Goal: Browse casually: Explore the website without a specific task or goal

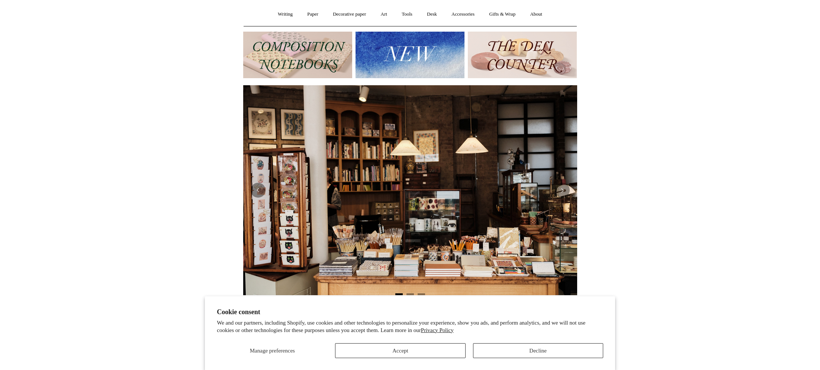
scroll to position [68, 0]
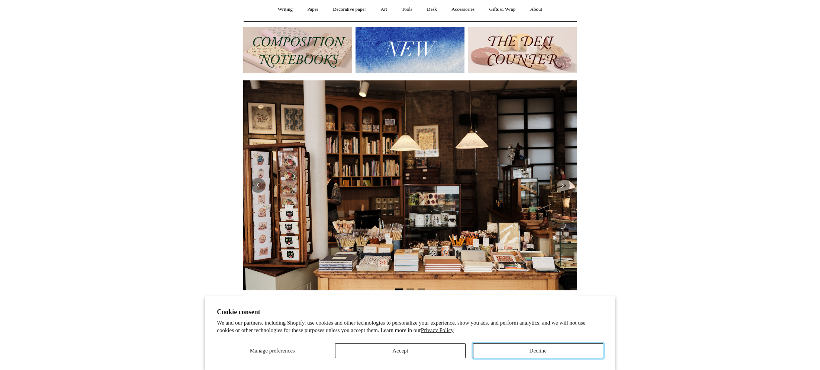
click at [551, 347] on button "Decline" at bounding box center [538, 350] width 130 height 15
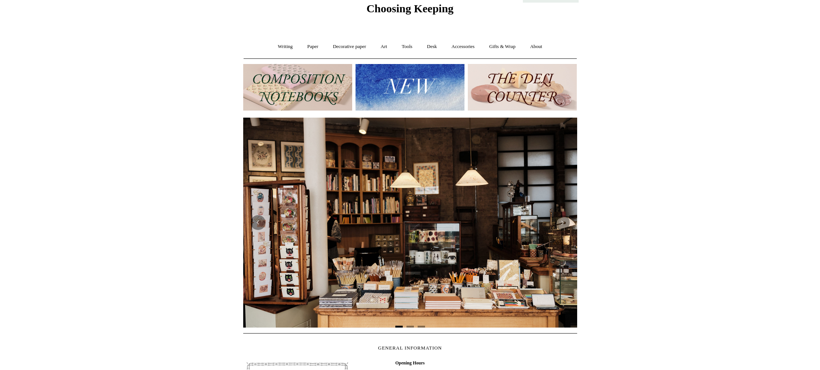
scroll to position [37, 0]
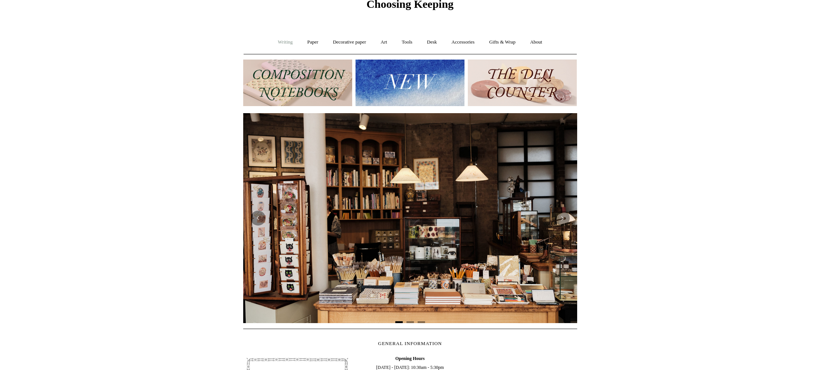
click at [277, 40] on link "Writing +" at bounding box center [285, 42] width 28 height 20
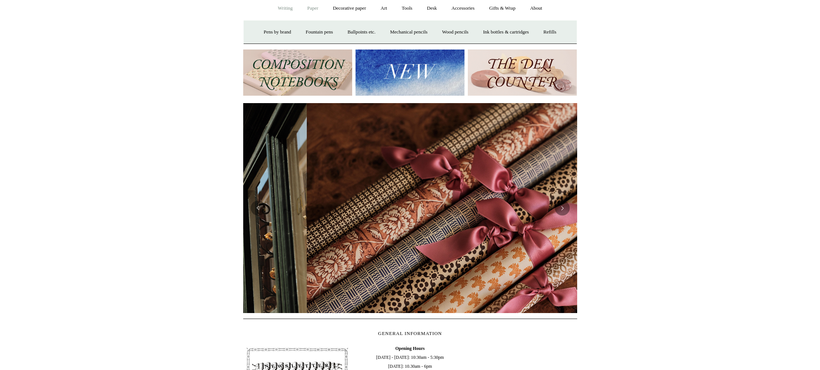
scroll to position [0, 668]
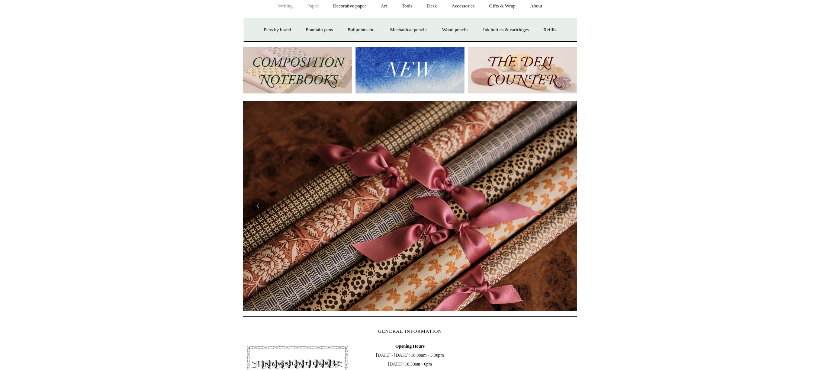
click at [312, 12] on link "Paper +" at bounding box center [312, 6] width 25 height 20
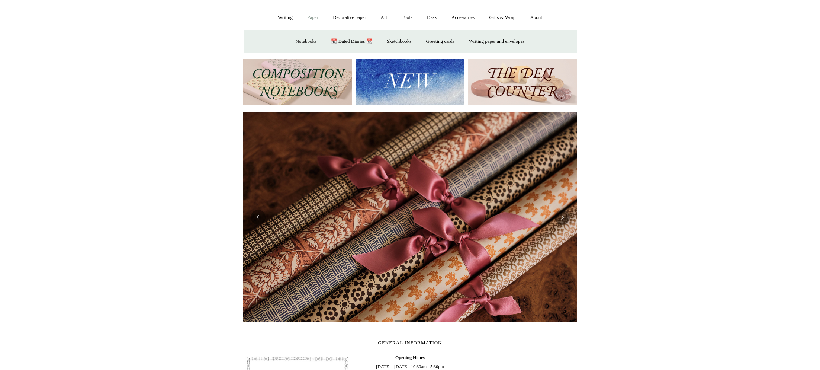
scroll to position [0, 0]
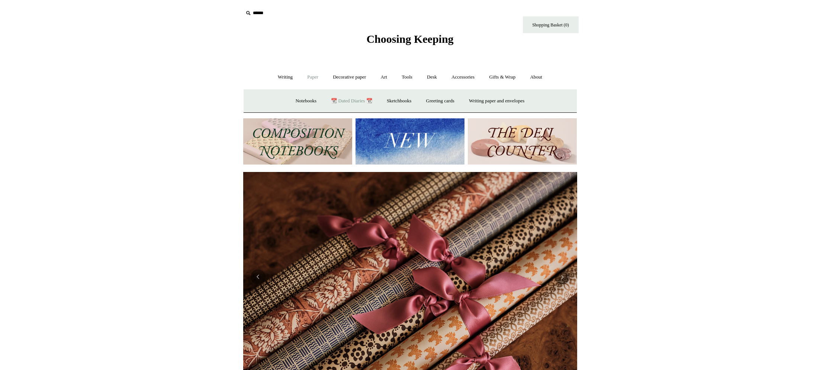
click at [344, 100] on link "📆 Dated Diaries 📆" at bounding box center [351, 101] width 54 height 20
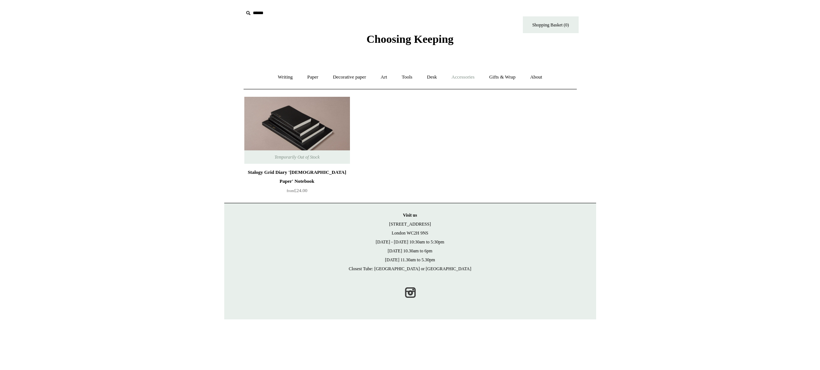
click at [462, 80] on link "Accessories +" at bounding box center [463, 77] width 36 height 20
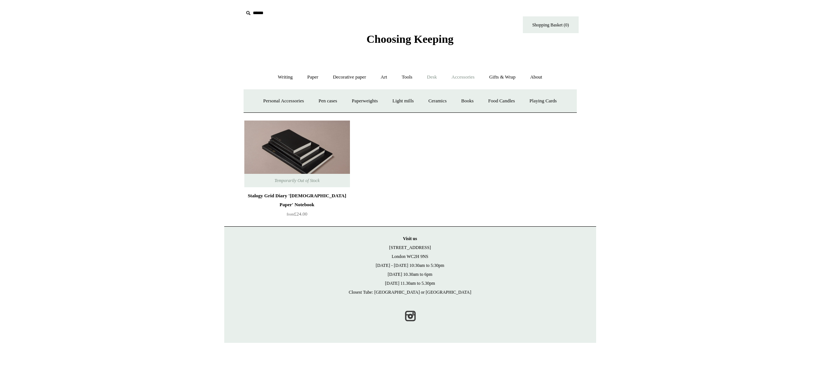
click at [433, 77] on link "Desk +" at bounding box center [431, 77] width 23 height 20
click at [433, 77] on link "Desk -" at bounding box center [431, 77] width 23 height 20
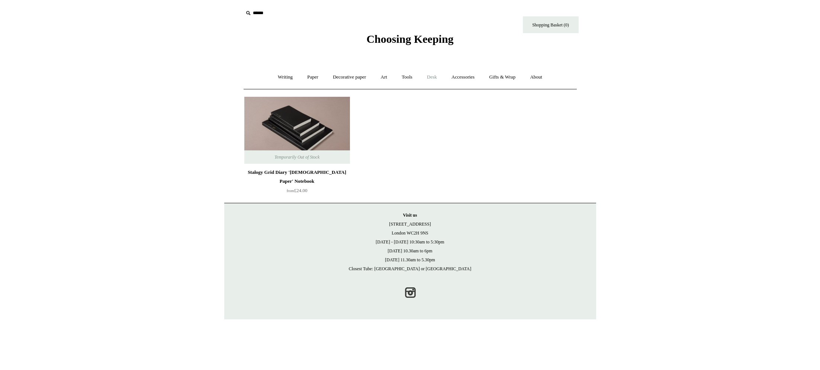
click at [433, 77] on link "Desk +" at bounding box center [431, 77] width 23 height 20
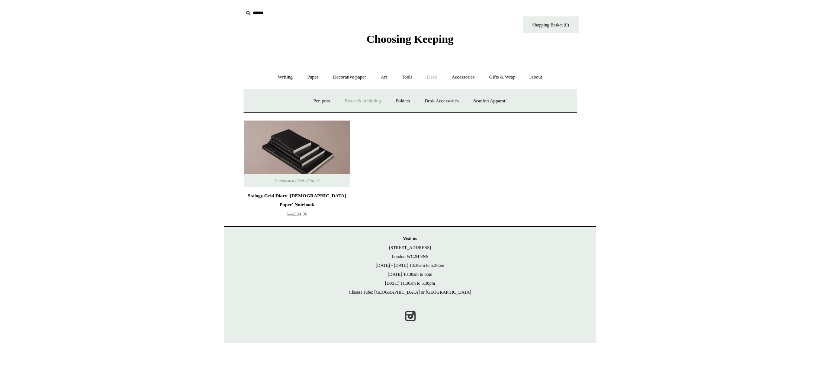
click at [357, 101] on link "Boxes & archiving" at bounding box center [363, 101] width 50 height 20
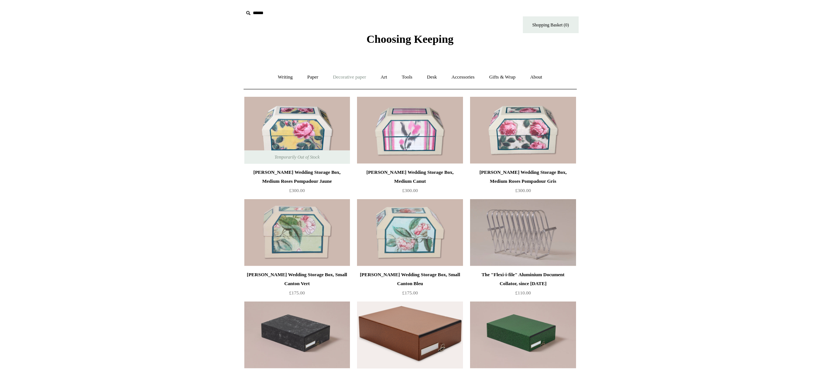
click at [348, 80] on link "Decorative paper +" at bounding box center [349, 77] width 46 height 20
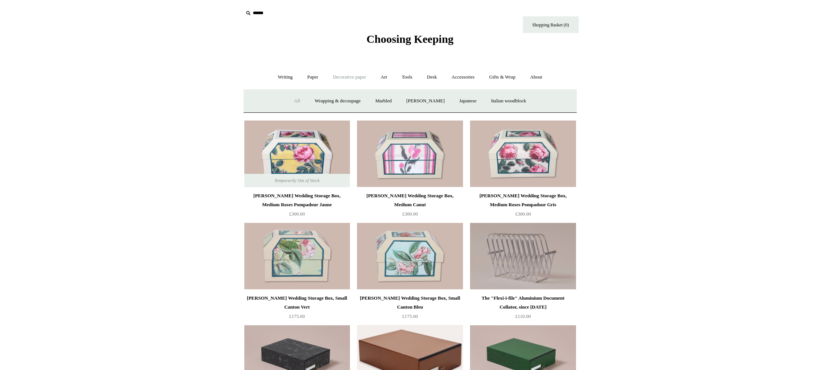
click at [287, 100] on link "All" at bounding box center [297, 101] width 20 height 20
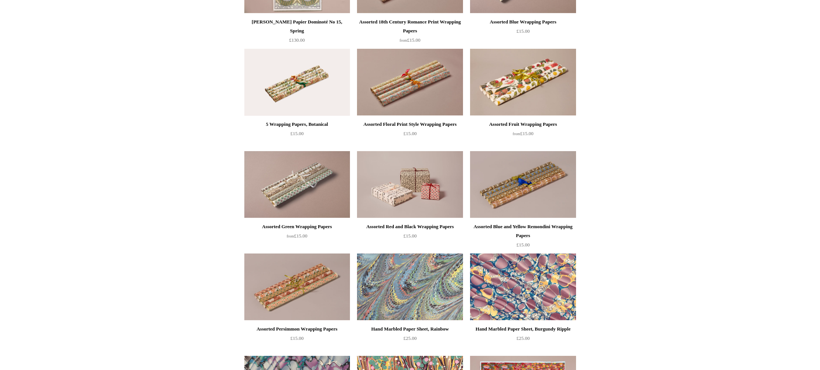
scroll to position [865, 0]
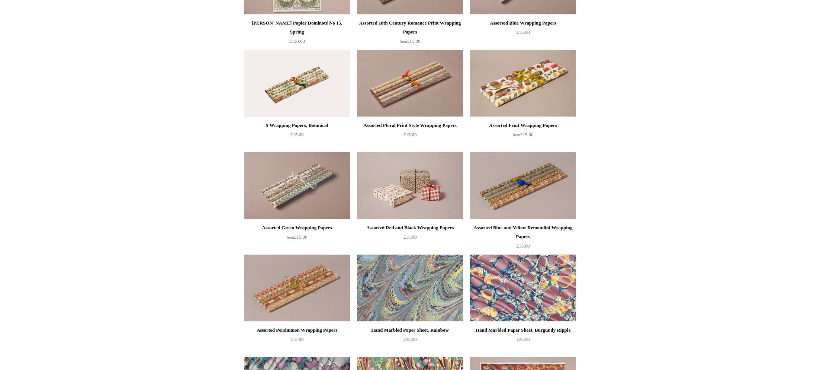
click at [369, 195] on img at bounding box center [410, 185] width 106 height 67
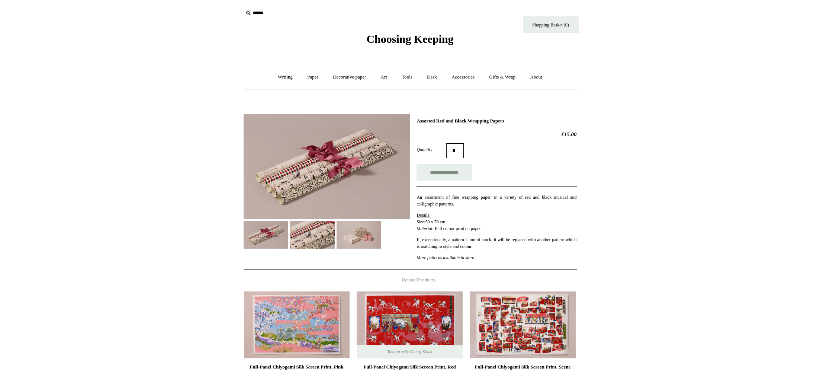
click at [272, 240] on img at bounding box center [266, 235] width 45 height 28
click at [361, 187] on img at bounding box center [327, 166] width 167 height 105
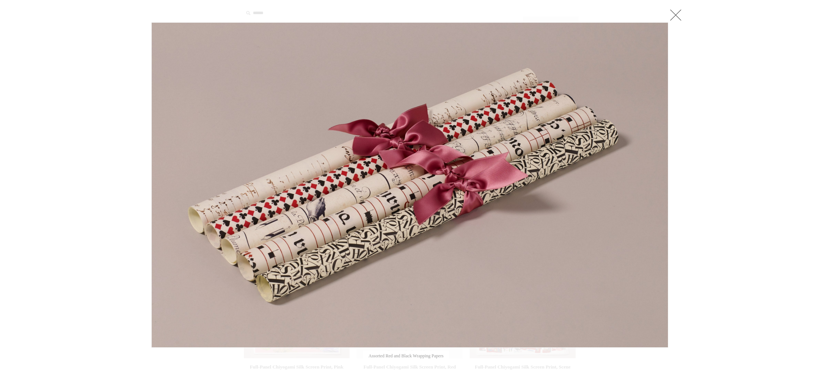
click at [674, 12] on link at bounding box center [675, 14] width 15 height 15
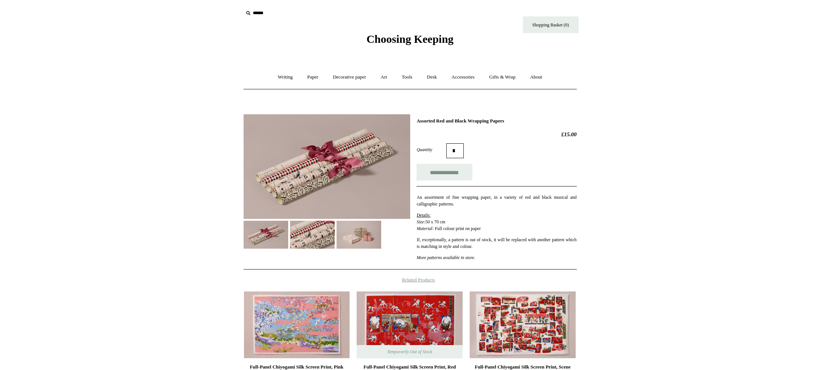
click at [327, 242] on img at bounding box center [312, 235] width 45 height 28
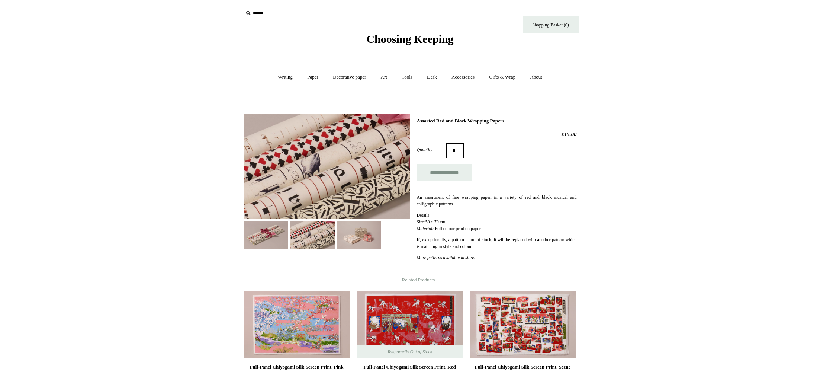
click at [359, 240] on img at bounding box center [359, 235] width 45 height 28
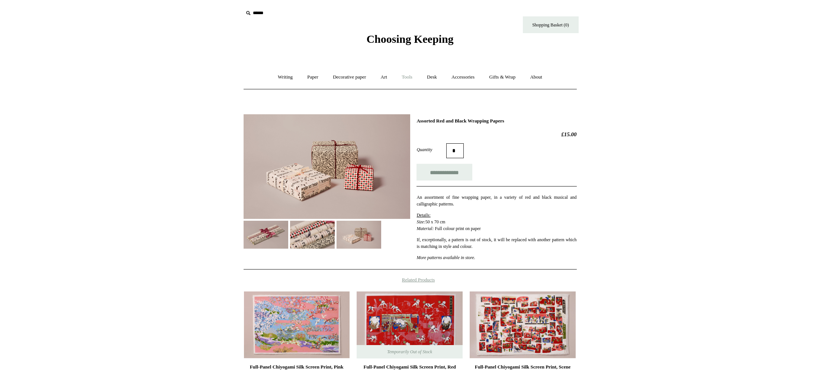
click at [410, 78] on link "Tools +" at bounding box center [407, 77] width 24 height 20
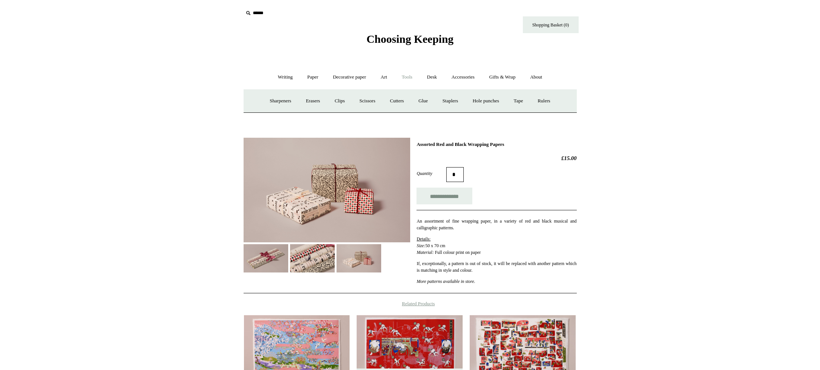
click at [410, 78] on link "Tools -" at bounding box center [407, 77] width 24 height 20
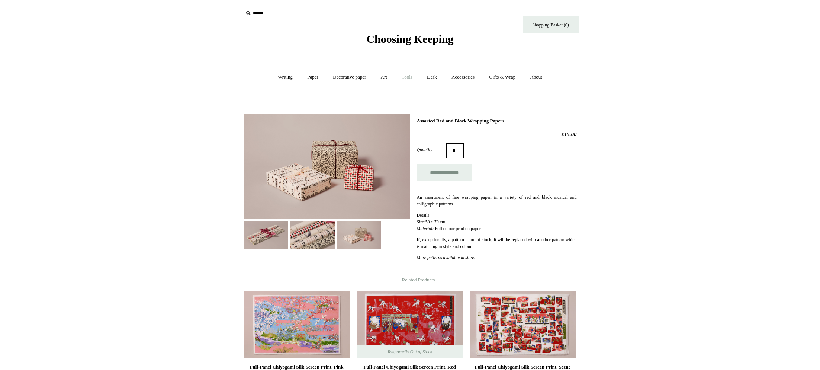
click at [410, 78] on link "Tools +" at bounding box center [407, 77] width 24 height 20
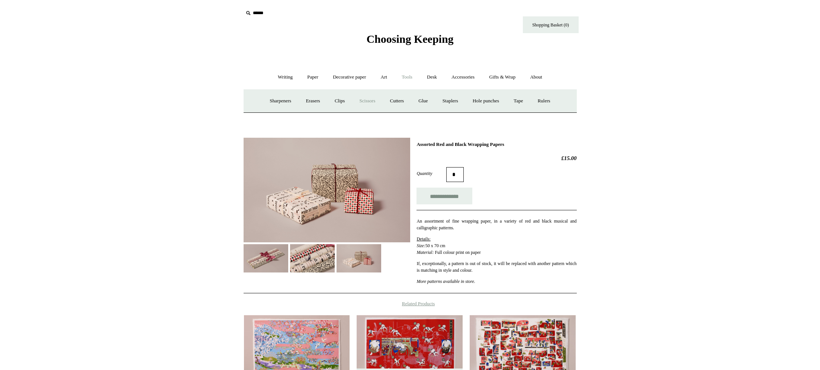
click at [367, 100] on link "Scissors" at bounding box center [367, 101] width 29 height 20
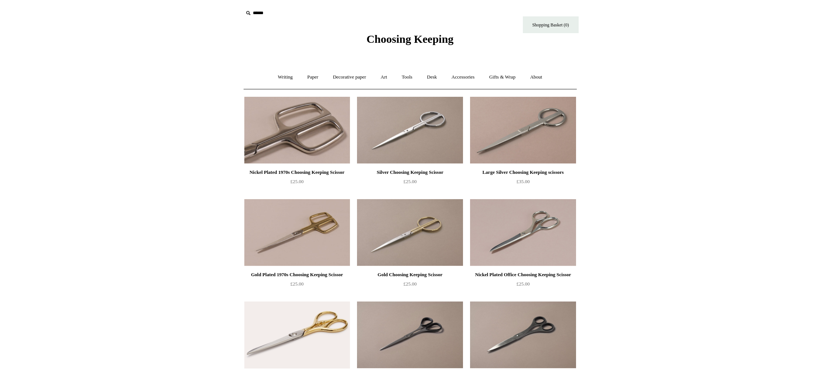
scroll to position [4, 0]
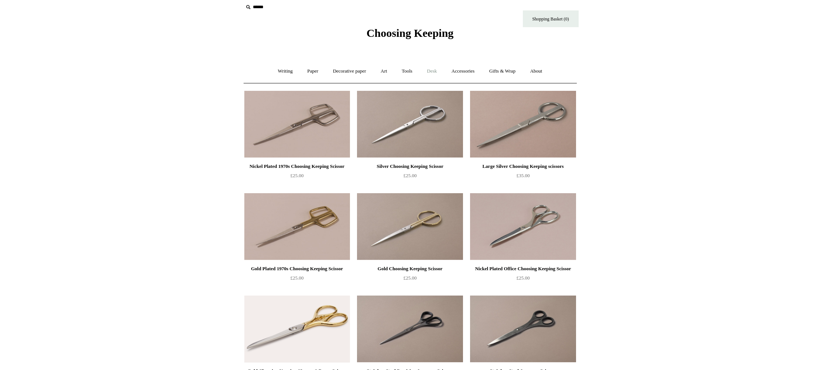
click at [436, 73] on link "Desk +" at bounding box center [431, 71] width 23 height 20
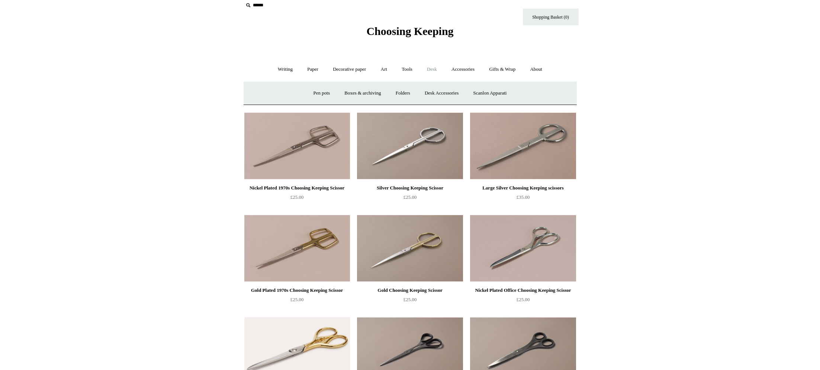
scroll to position [12, 0]
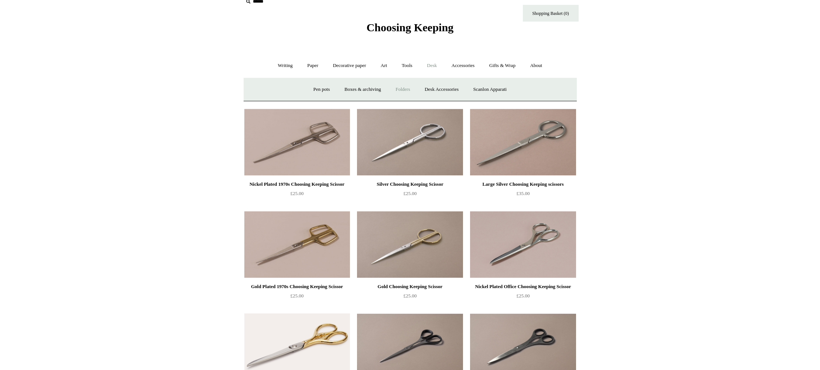
click at [405, 89] on link "Folders" at bounding box center [403, 90] width 28 height 20
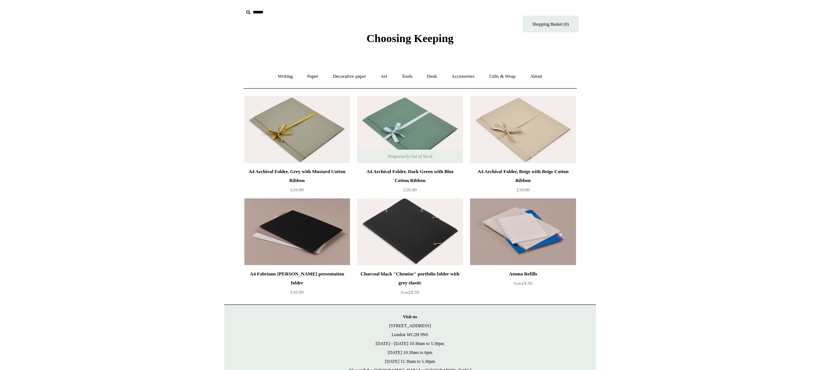
scroll to position [1, 0]
click at [465, 78] on link "Accessories +" at bounding box center [463, 76] width 36 height 20
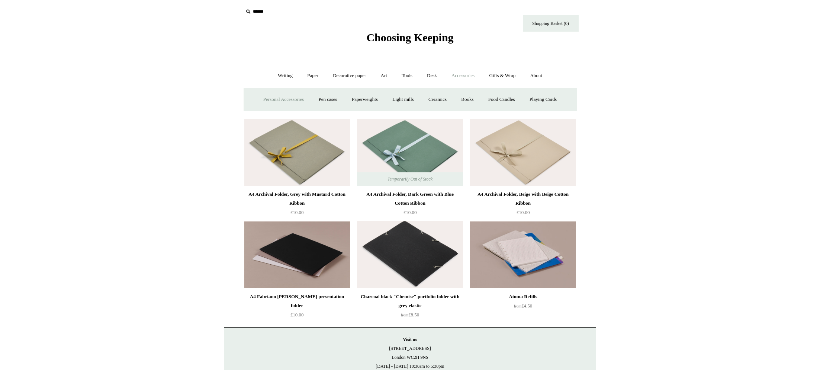
click at [296, 101] on link "Personal Accessories +" at bounding box center [284, 100] width 54 height 20
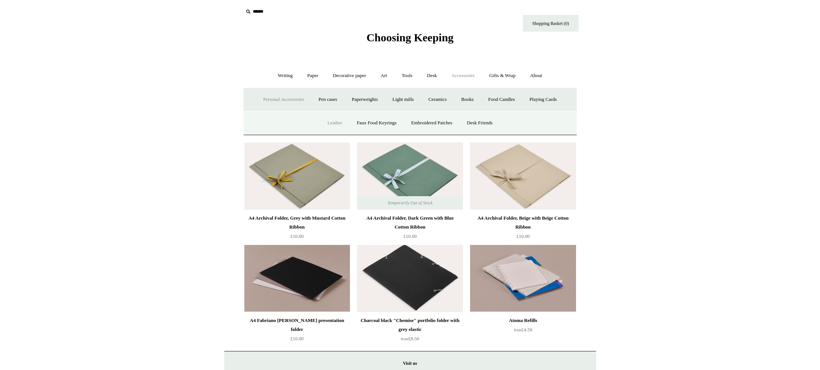
click at [331, 125] on link "Leather" at bounding box center [335, 123] width 28 height 20
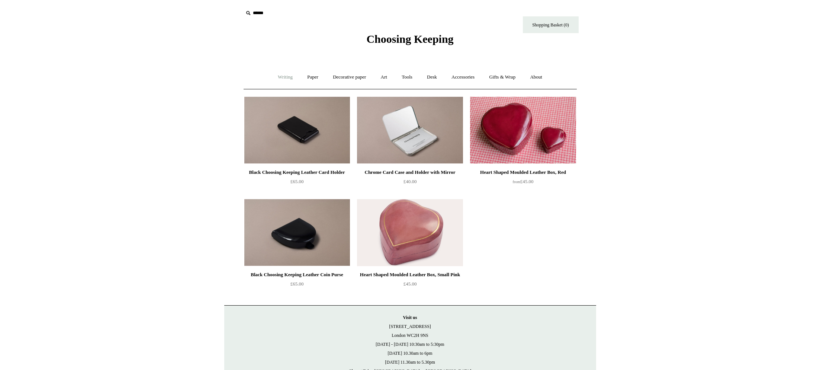
click at [285, 80] on link "Writing +" at bounding box center [285, 77] width 28 height 20
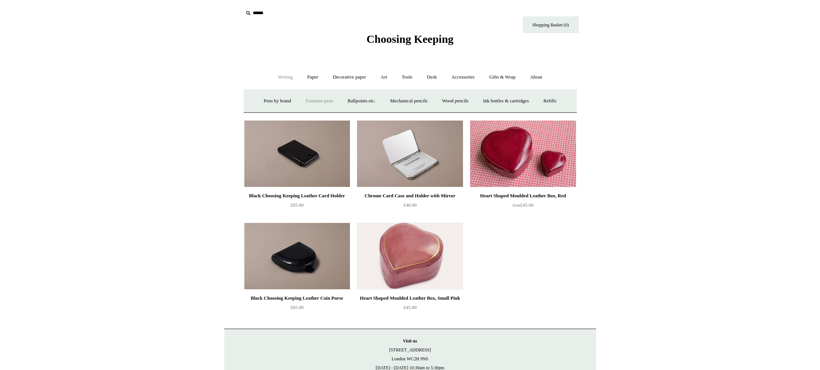
click at [324, 103] on link "Fountain pens +" at bounding box center [319, 101] width 41 height 20
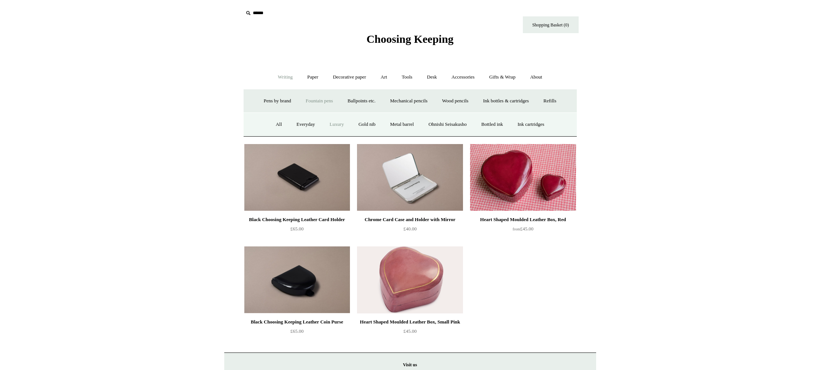
click at [332, 127] on link "Luxury" at bounding box center [337, 125] width 28 height 20
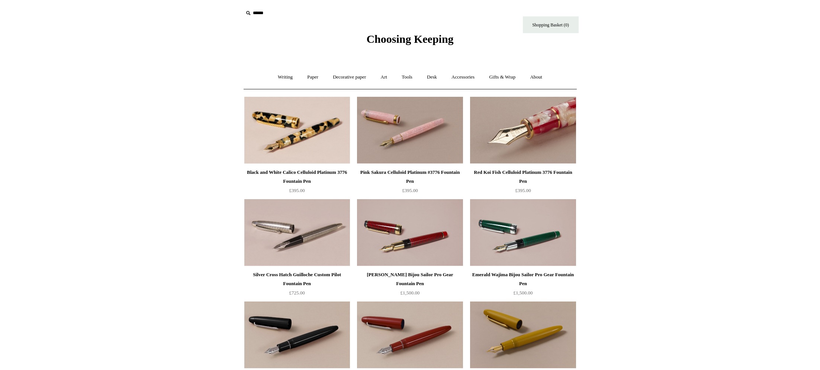
click at [525, 143] on img at bounding box center [523, 130] width 106 height 67
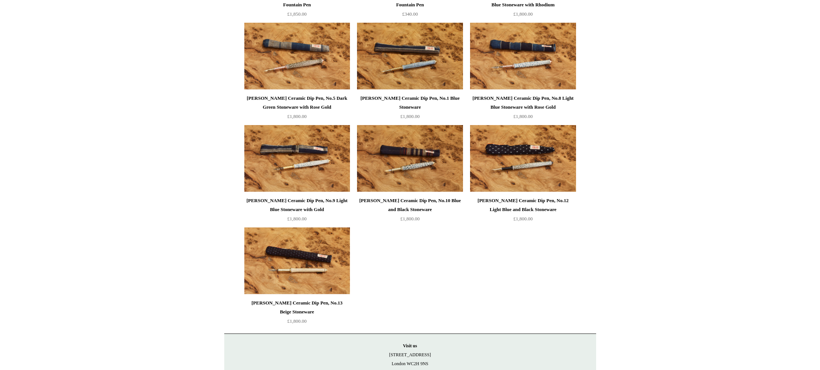
scroll to position [586, 0]
click at [295, 166] on img at bounding box center [297, 158] width 106 height 67
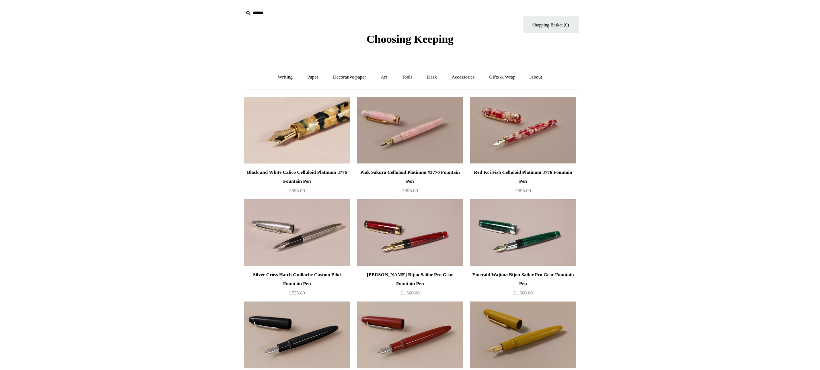
scroll to position [1, 0]
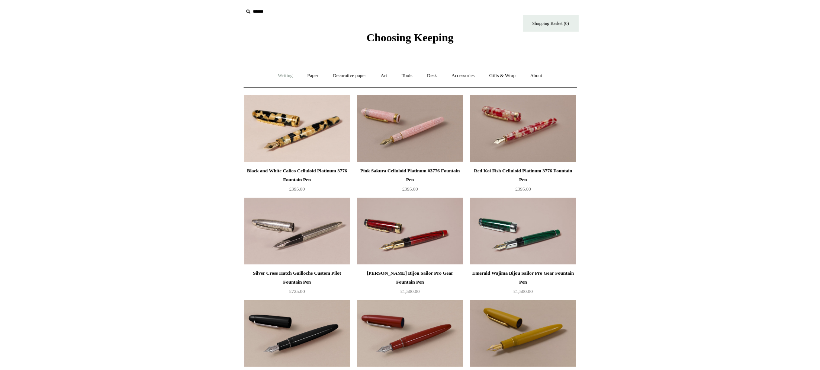
click at [283, 77] on link "Writing +" at bounding box center [285, 76] width 28 height 20
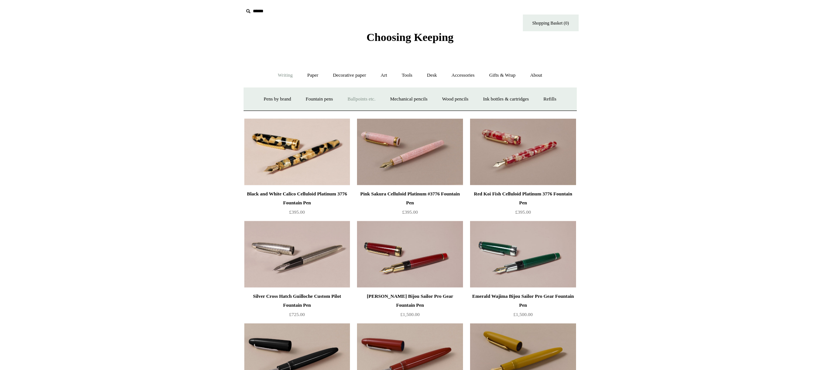
click at [367, 100] on link "Ballpoints etc. +" at bounding box center [361, 99] width 41 height 20
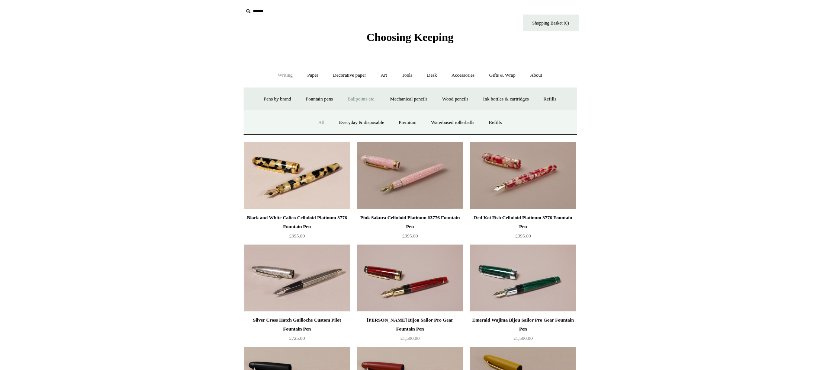
click at [315, 123] on link "All" at bounding box center [322, 123] width 20 height 20
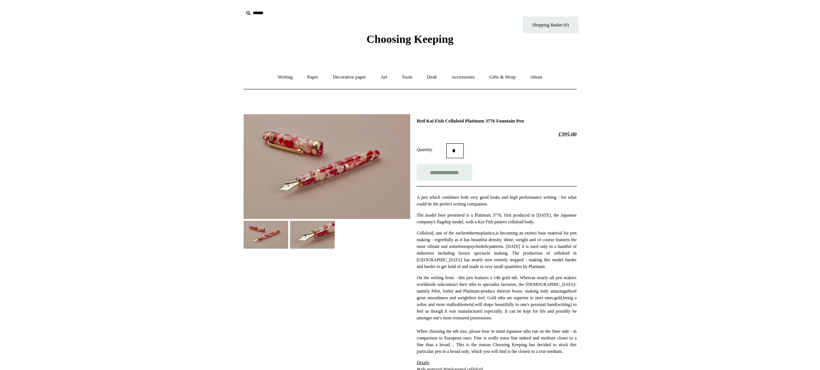
click at [316, 167] on img at bounding box center [327, 166] width 167 height 105
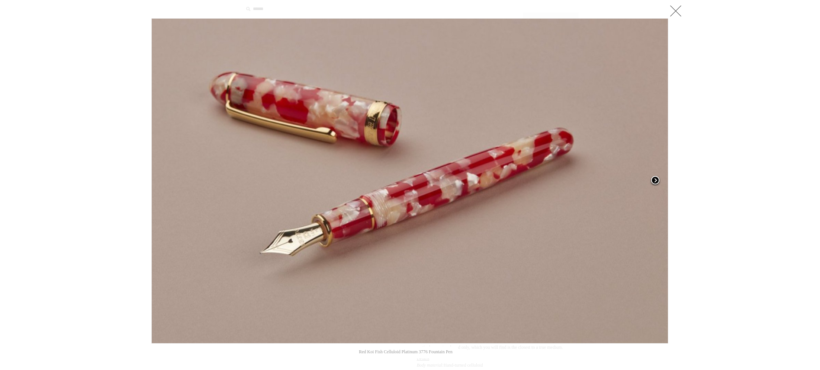
click at [656, 178] on span at bounding box center [655, 180] width 11 height 11
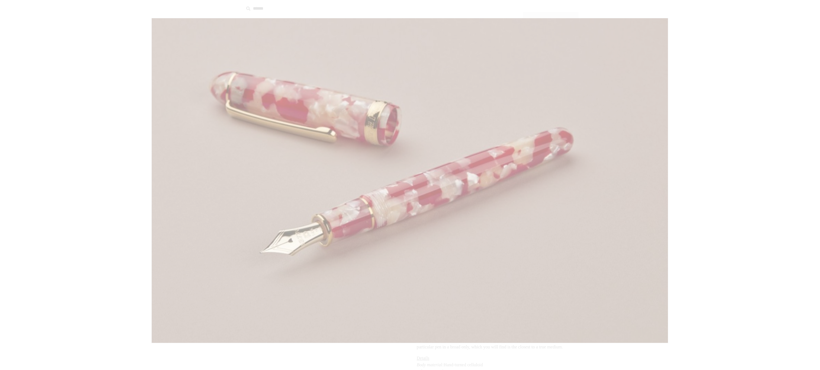
scroll to position [7, 0]
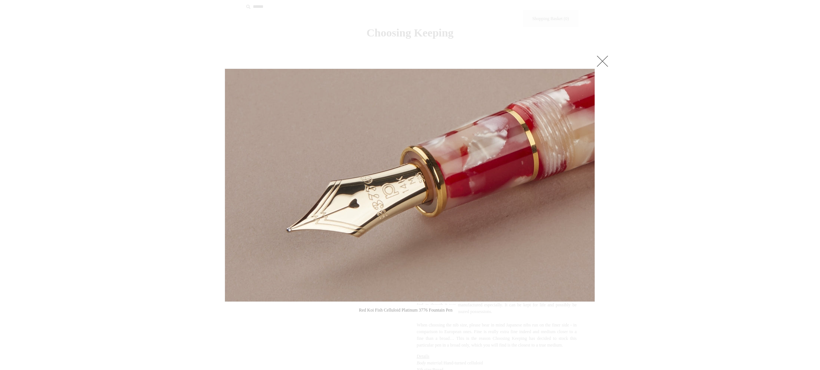
click at [657, 180] on div at bounding box center [410, 339] width 820 height 690
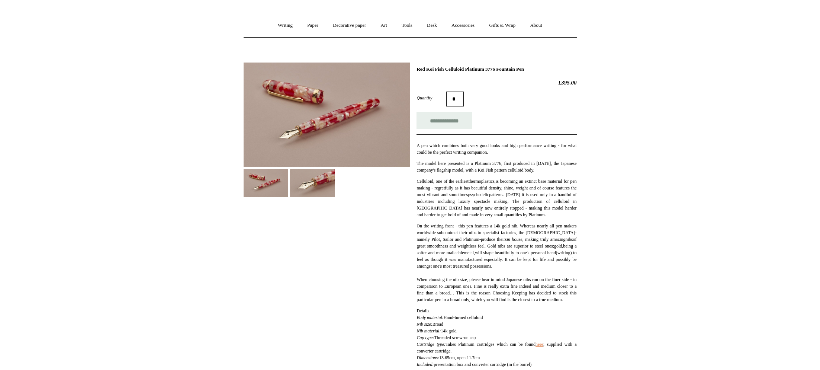
scroll to position [52, 0]
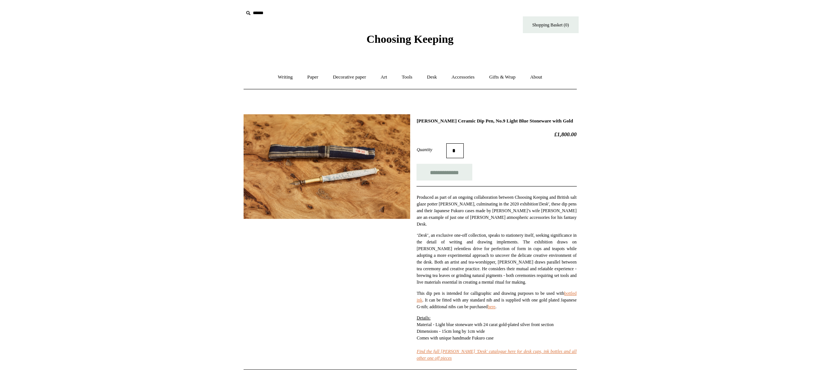
click at [295, 166] on img at bounding box center [327, 166] width 167 height 105
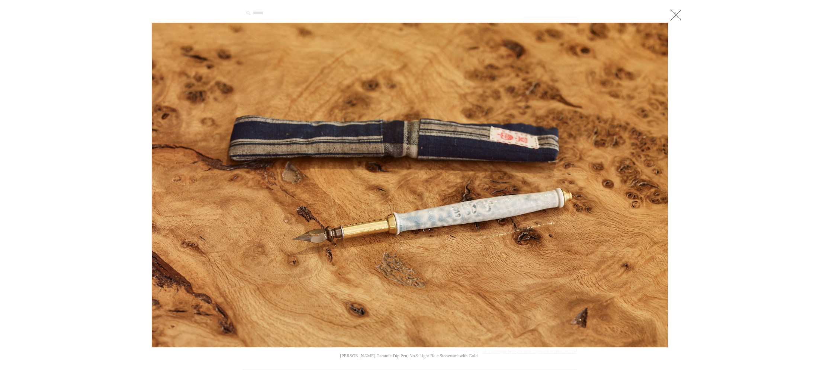
click at [677, 16] on link at bounding box center [675, 14] width 15 height 15
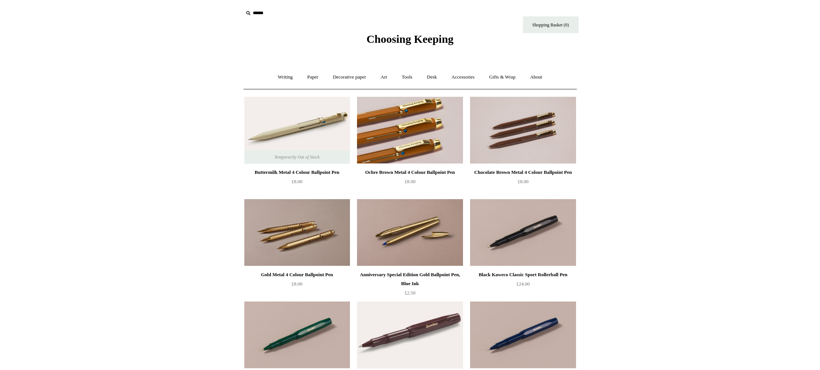
click at [389, 148] on img at bounding box center [410, 130] width 106 height 67
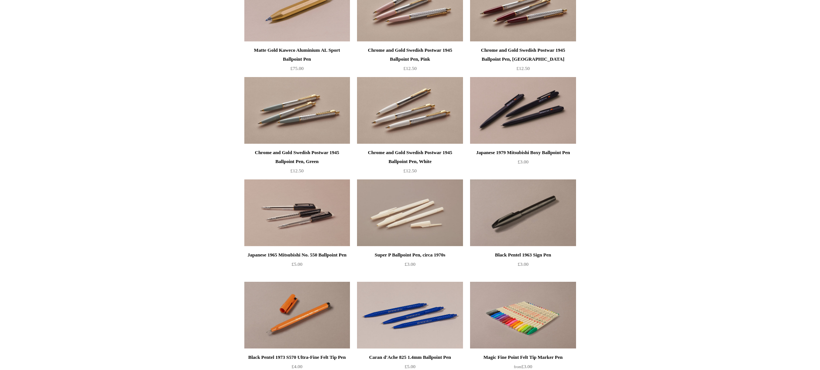
scroll to position [1044, 0]
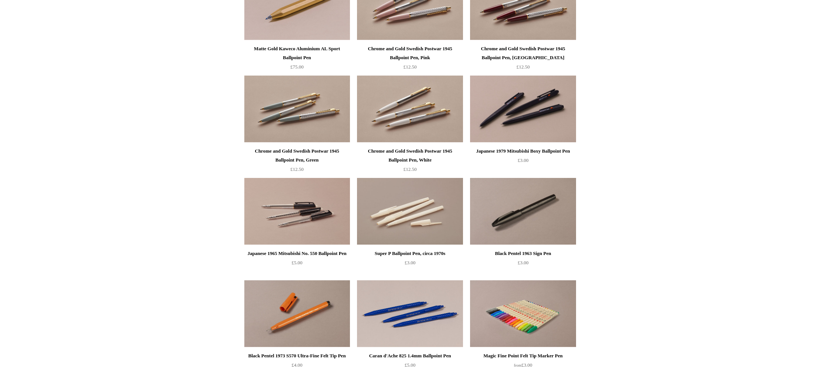
click at [394, 134] on img at bounding box center [410, 108] width 106 height 67
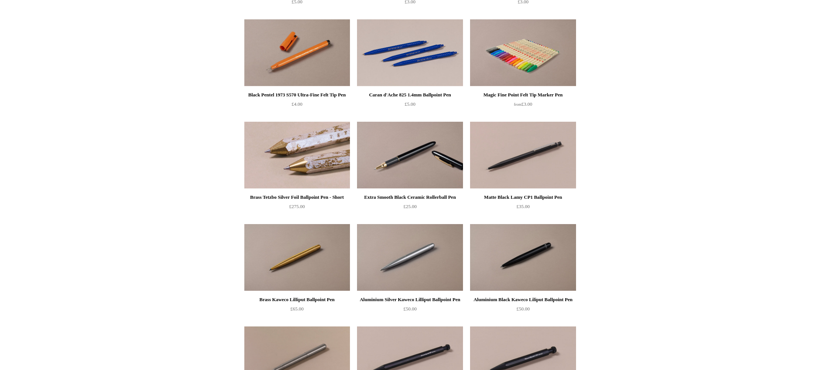
scroll to position [1306, 0]
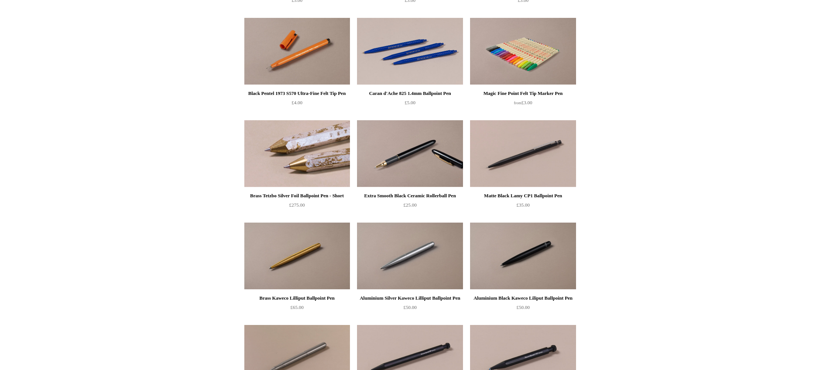
click at [312, 165] on img at bounding box center [297, 153] width 106 height 67
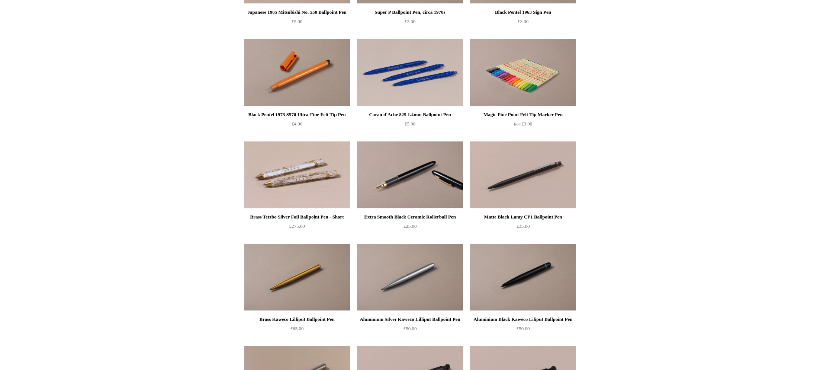
scroll to position [1289, 0]
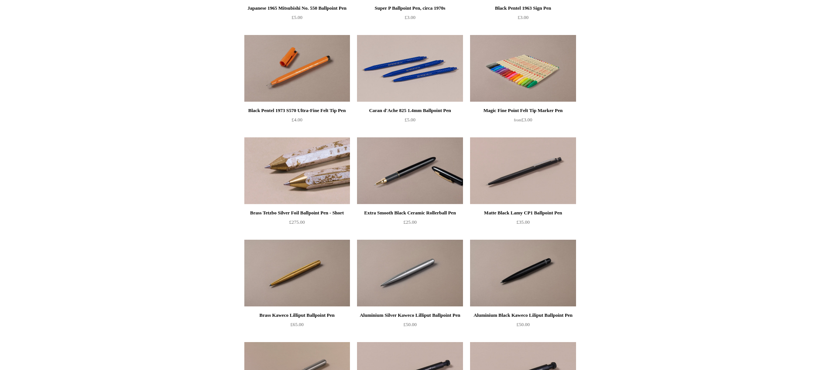
click at [306, 192] on img at bounding box center [297, 170] width 106 height 67
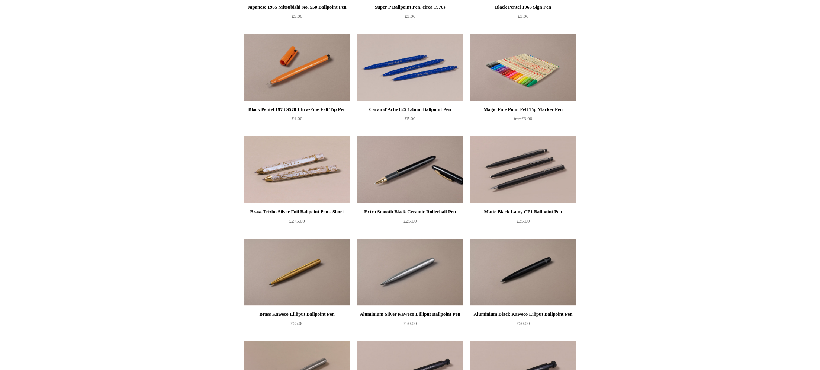
click at [523, 179] on img at bounding box center [523, 169] width 106 height 67
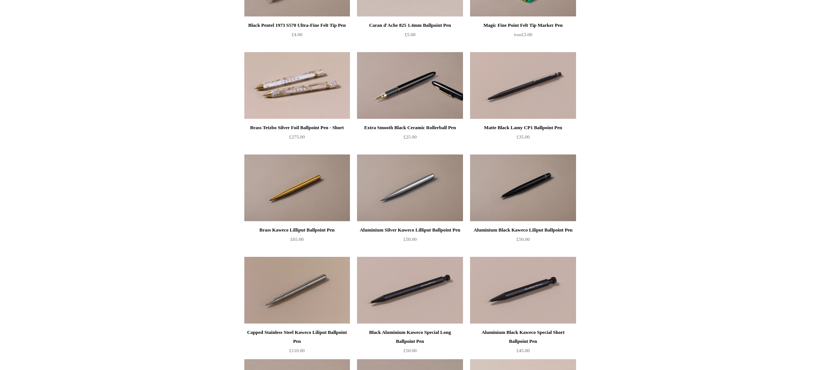
scroll to position [1379, 0]
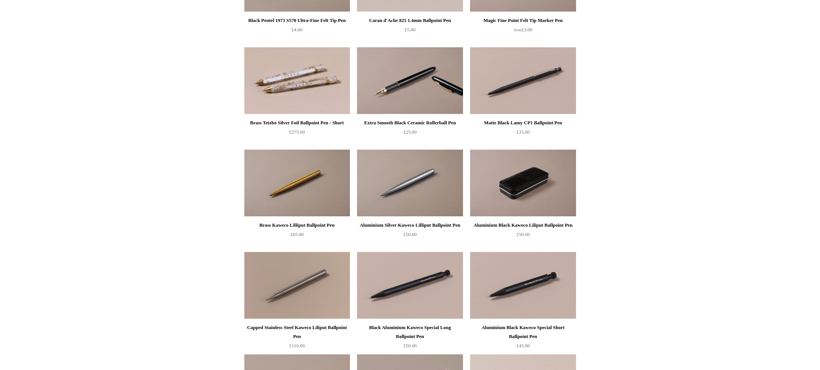
click at [522, 189] on img at bounding box center [523, 183] width 106 height 67
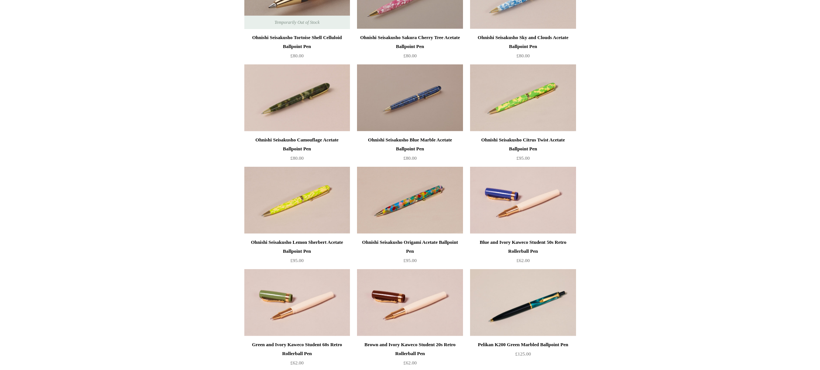
scroll to position [1775, 0]
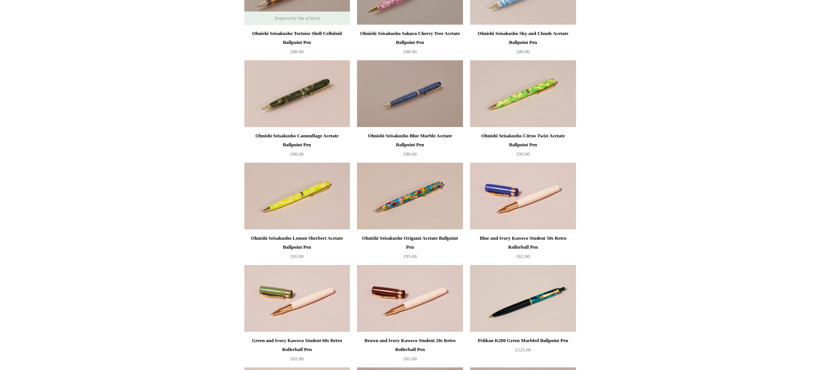
click at [404, 201] on img at bounding box center [410, 196] width 106 height 67
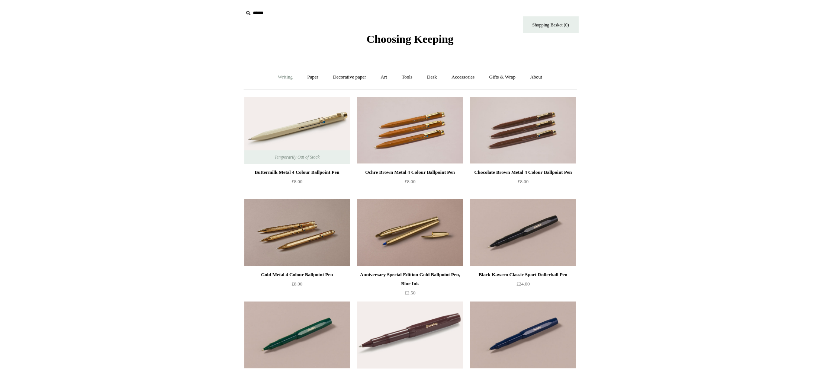
scroll to position [0, 0]
click at [281, 77] on link "Writing +" at bounding box center [285, 77] width 28 height 20
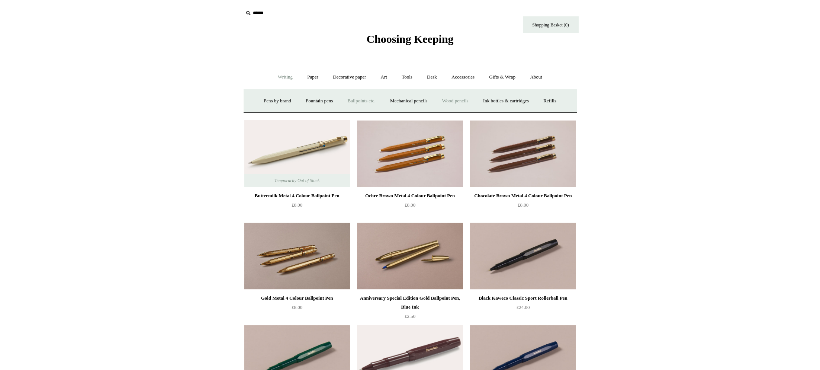
click at [460, 102] on link "Wood pencils +" at bounding box center [455, 101] width 40 height 20
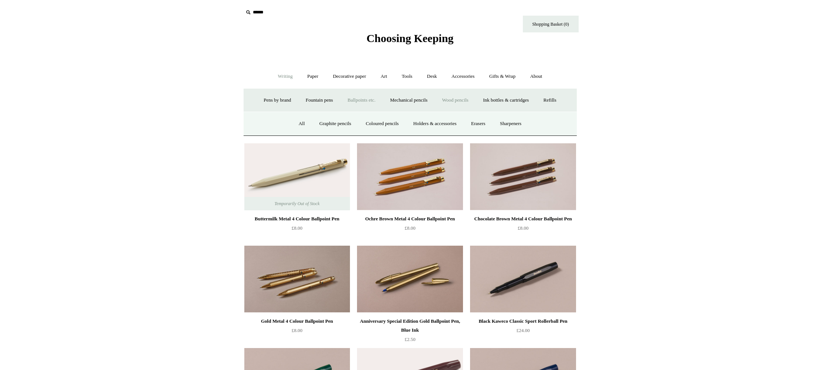
scroll to position [1, 0]
click at [293, 123] on link "All" at bounding box center [302, 123] width 20 height 20
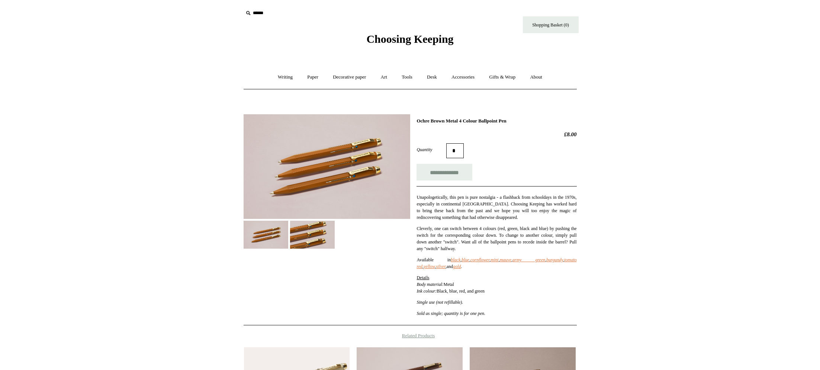
click at [389, 148] on img at bounding box center [327, 166] width 167 height 105
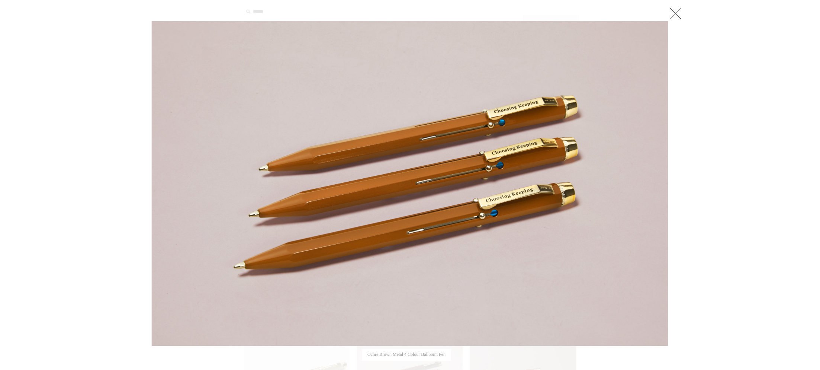
click at [674, 16] on link at bounding box center [675, 13] width 15 height 15
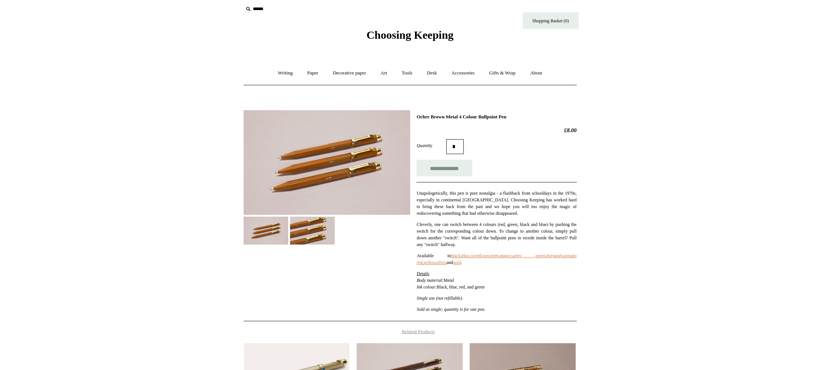
scroll to position [6, 0]
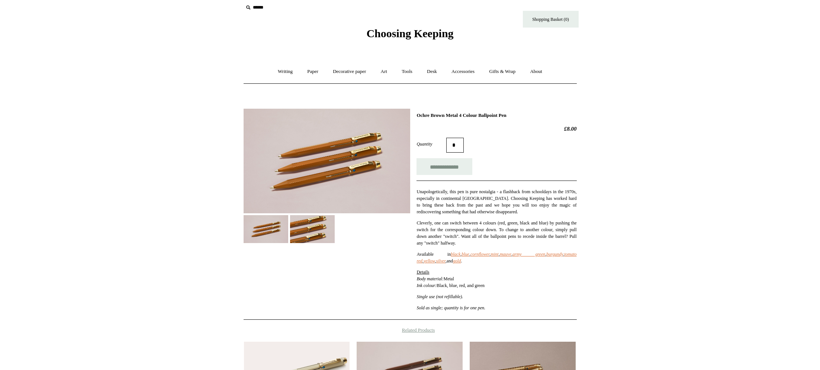
click at [312, 237] on img at bounding box center [312, 229] width 45 height 28
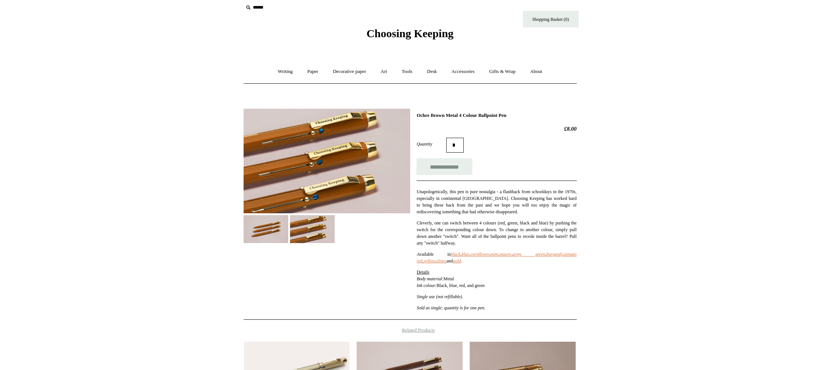
click at [329, 173] on img at bounding box center [327, 161] width 167 height 105
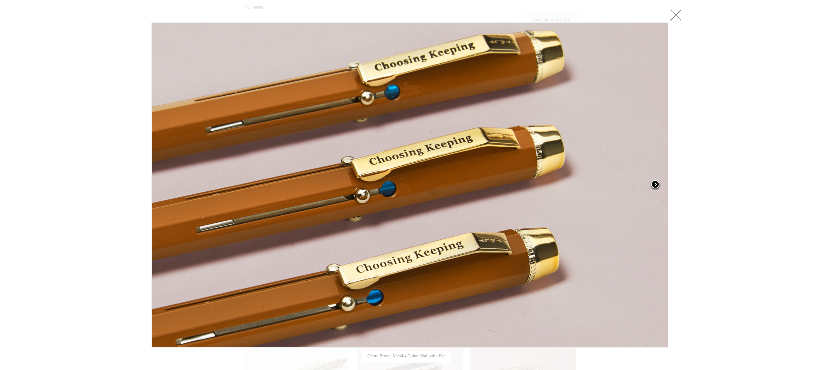
click at [653, 183] on span at bounding box center [655, 184] width 11 height 11
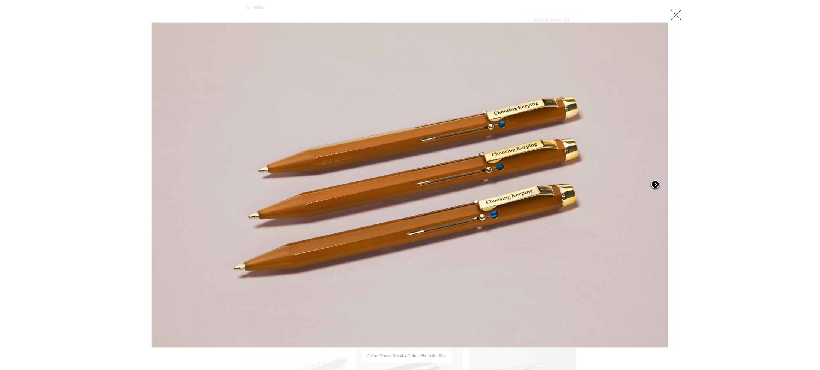
click at [654, 183] on span at bounding box center [655, 184] width 11 height 11
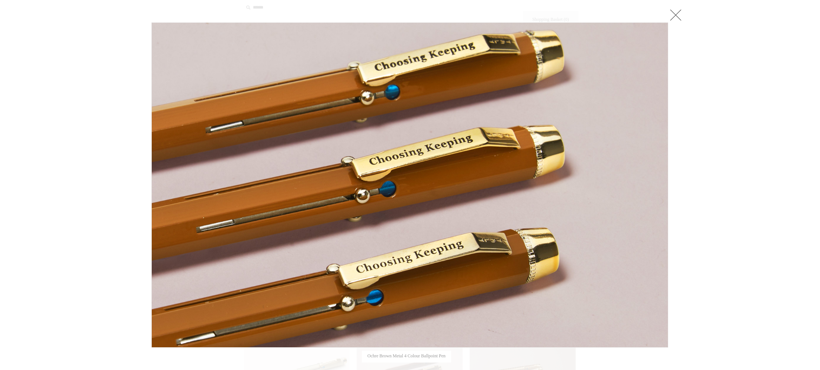
click at [676, 13] on link at bounding box center [675, 14] width 15 height 15
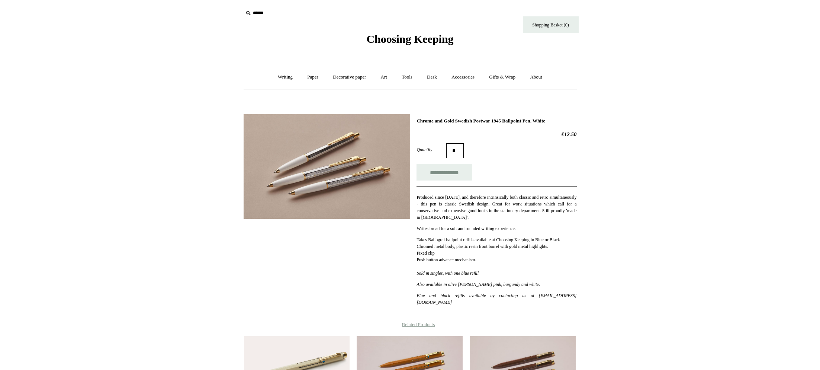
click at [346, 170] on img at bounding box center [327, 166] width 167 height 105
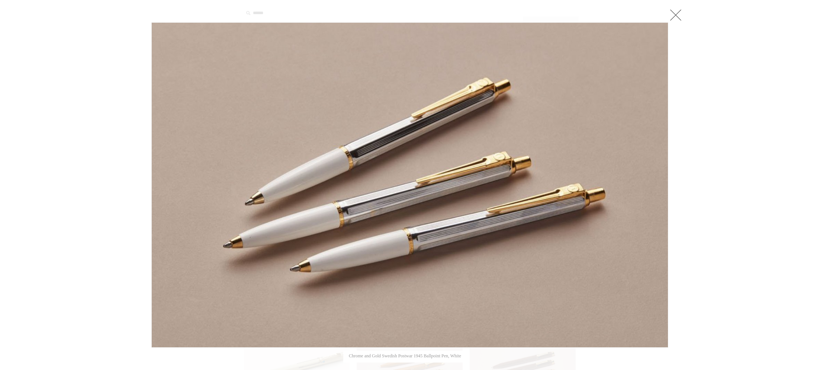
click at [675, 13] on link at bounding box center [675, 14] width 15 height 15
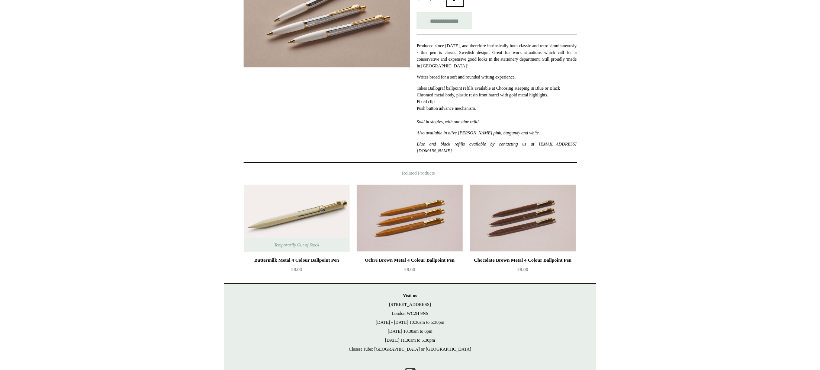
scroll to position [181, 0]
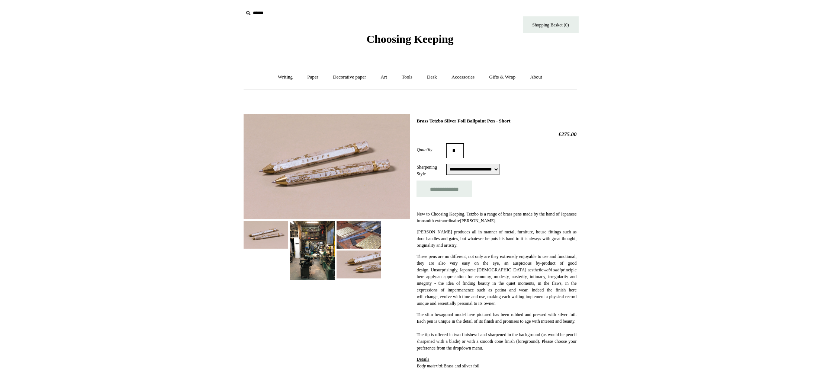
select select "**********"
click at [371, 154] on img at bounding box center [327, 166] width 167 height 105
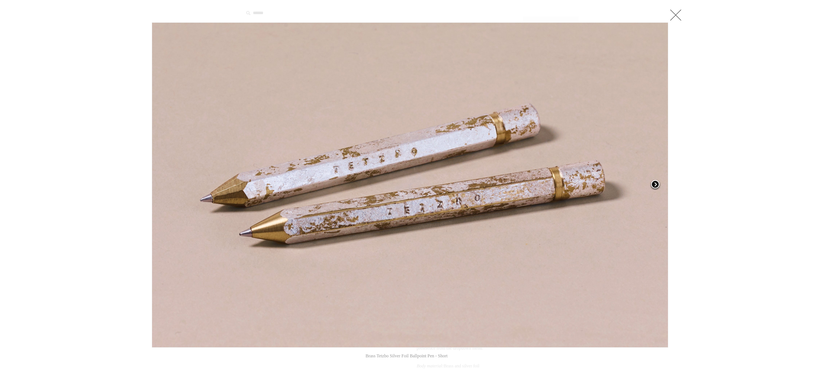
click at [652, 183] on span at bounding box center [655, 184] width 11 height 11
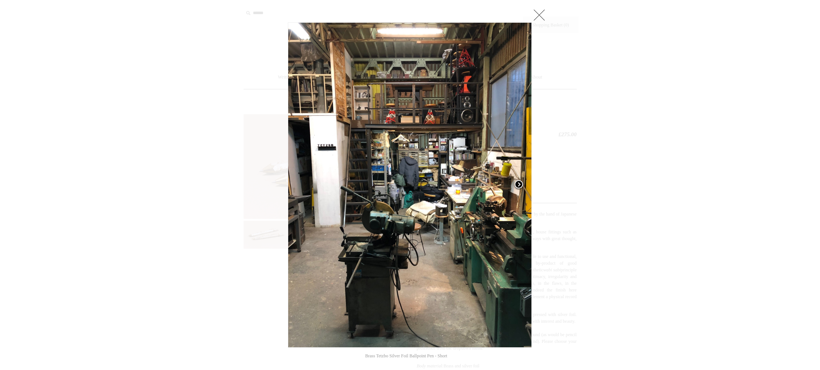
click at [652, 183] on div at bounding box center [410, 321] width 820 height 642
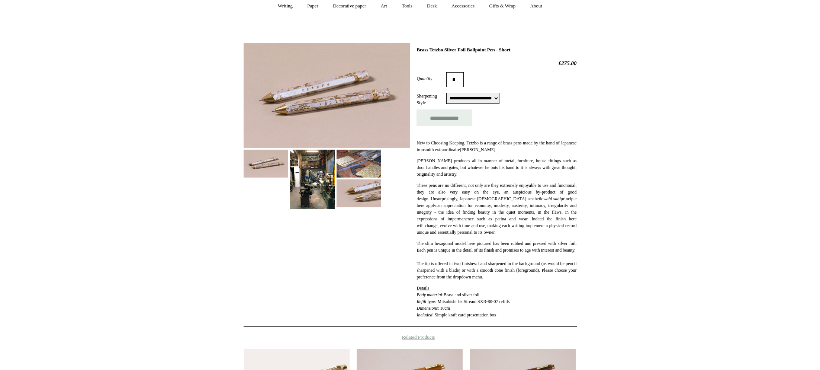
scroll to position [72, 0]
click at [321, 97] on img at bounding box center [327, 94] width 167 height 105
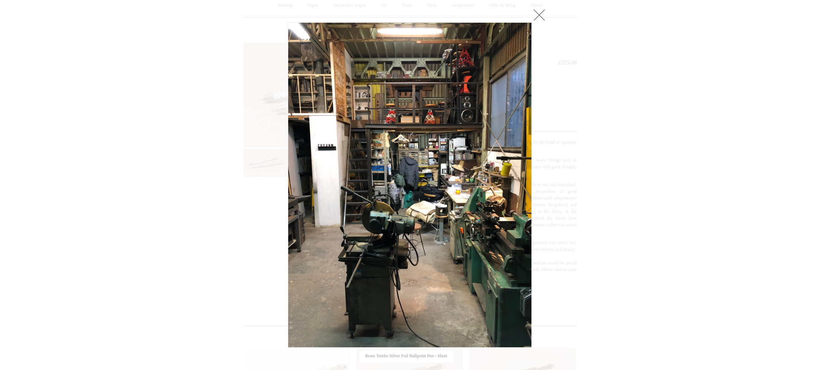
click at [655, 184] on div at bounding box center [410, 249] width 820 height 642
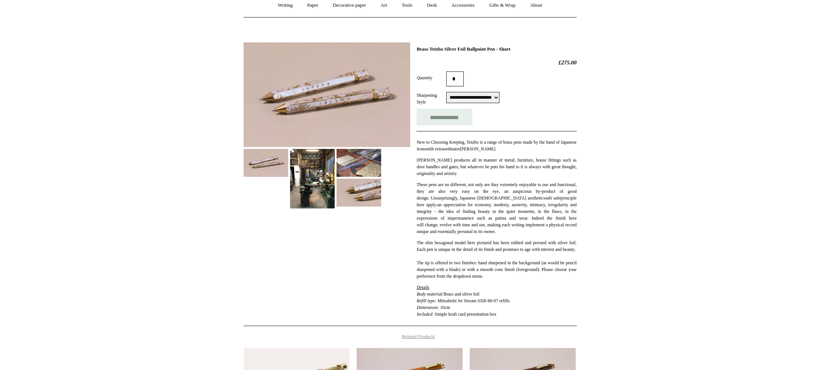
click at [359, 158] on img at bounding box center [359, 163] width 45 height 28
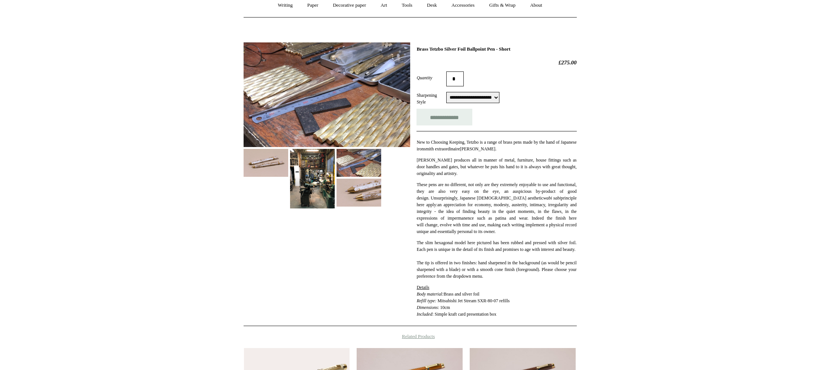
click at [348, 123] on img at bounding box center [327, 94] width 167 height 105
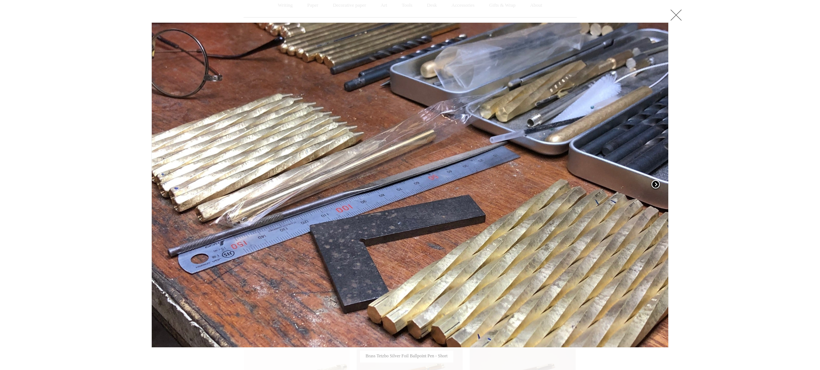
click at [655, 184] on span at bounding box center [655, 184] width 11 height 11
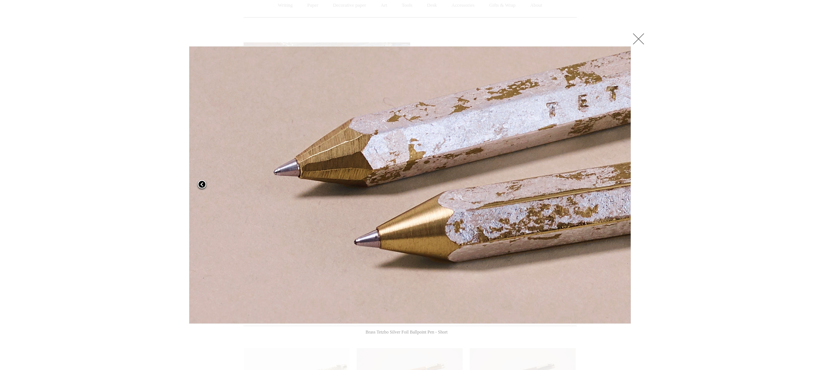
click at [202, 185] on span at bounding box center [201, 184] width 11 height 11
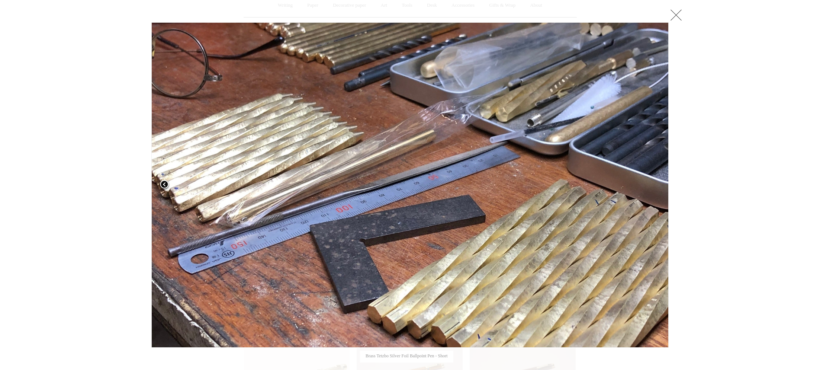
click at [164, 184] on span at bounding box center [164, 184] width 11 height 11
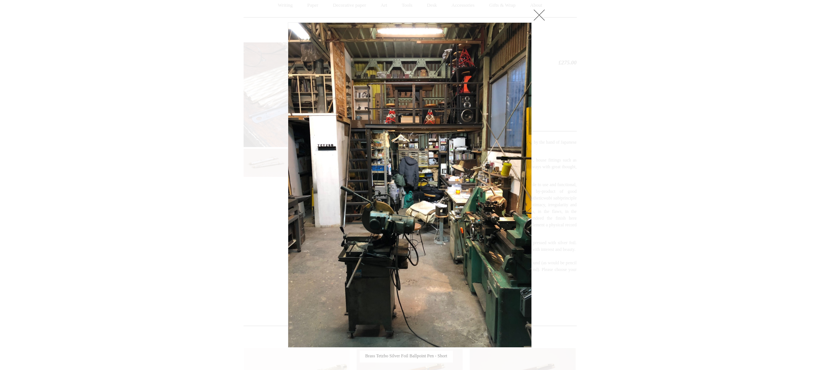
click at [163, 185] on div at bounding box center [410, 249] width 820 height 642
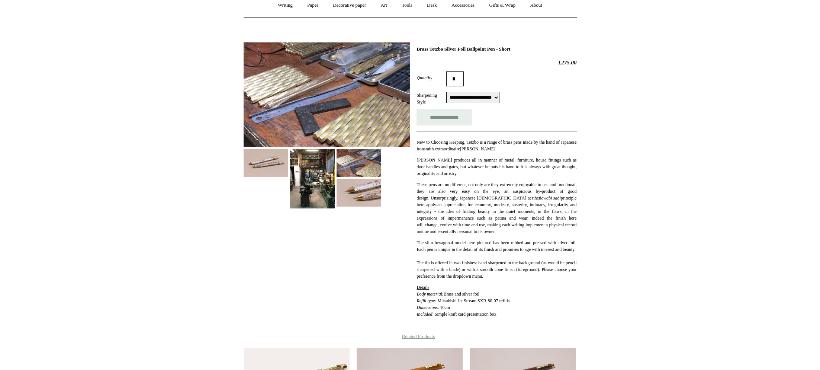
click at [254, 162] on img at bounding box center [266, 163] width 45 height 28
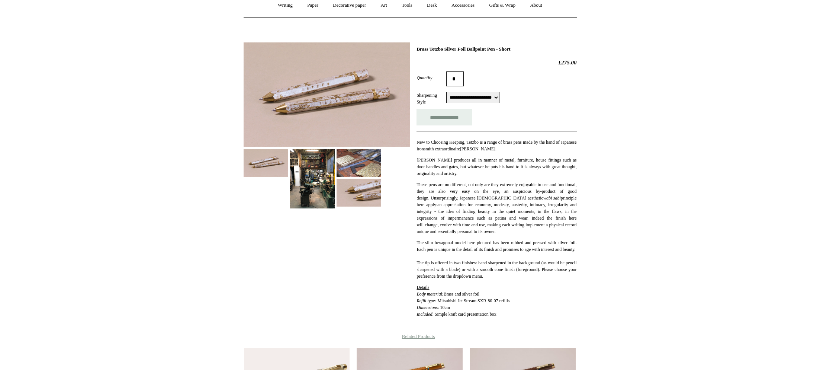
click at [331, 100] on img at bounding box center [327, 94] width 167 height 105
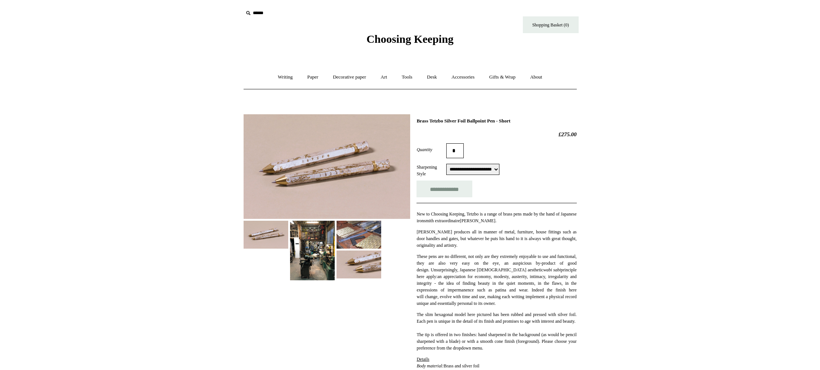
select select "**********"
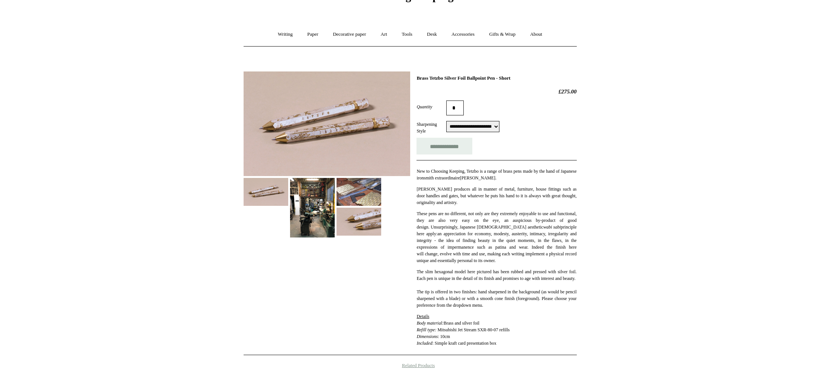
scroll to position [45, 0]
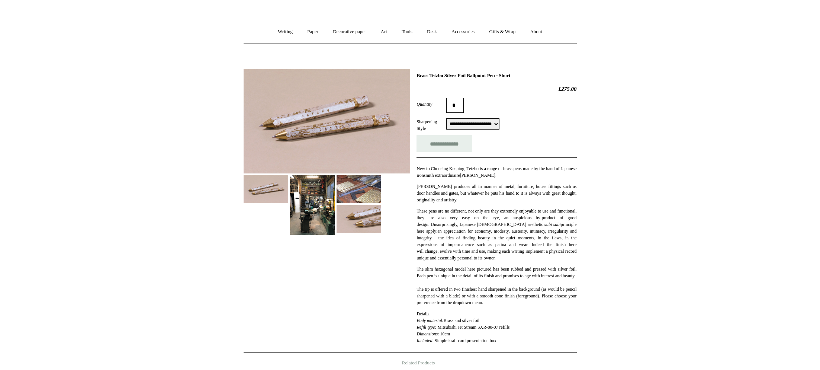
click at [333, 135] on img at bounding box center [327, 121] width 167 height 105
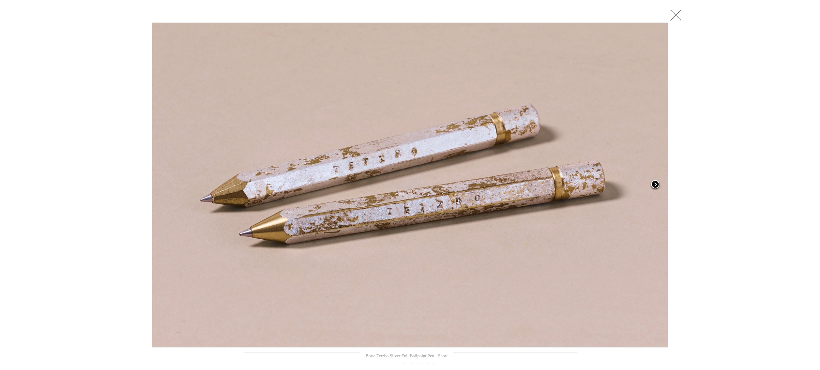
scroll to position [44, 0]
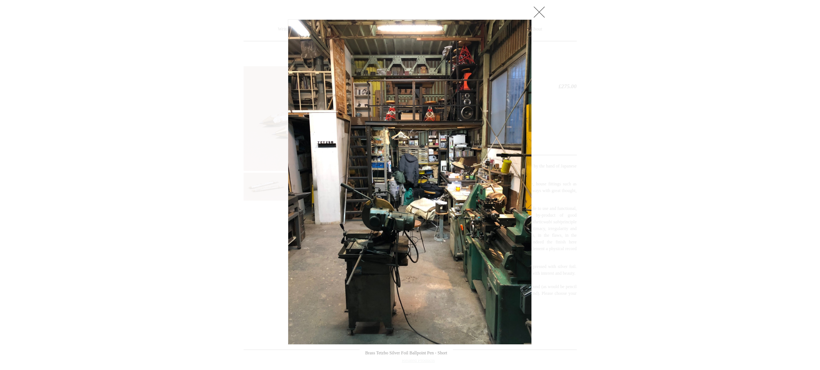
scroll to position [47, 0]
click at [538, 14] on link at bounding box center [539, 12] width 15 height 15
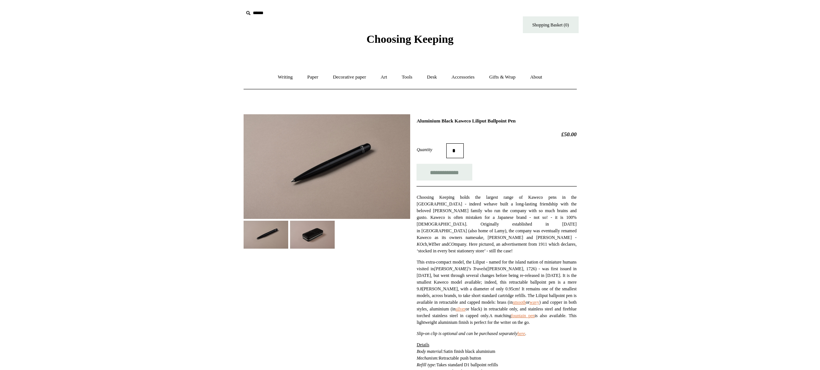
click at [341, 175] on img at bounding box center [327, 166] width 167 height 105
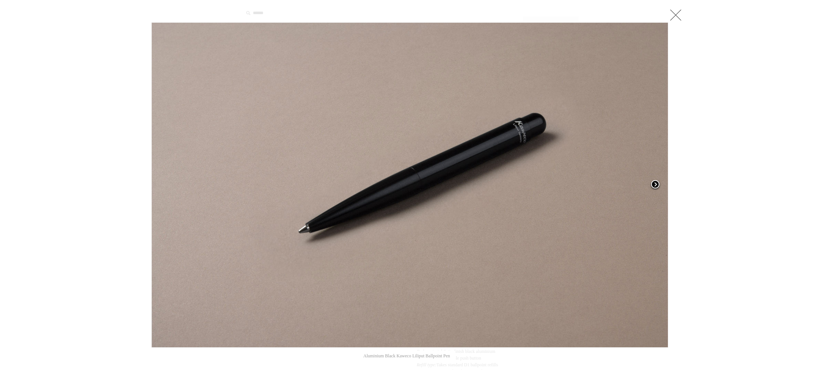
click at [654, 183] on span at bounding box center [655, 184] width 11 height 11
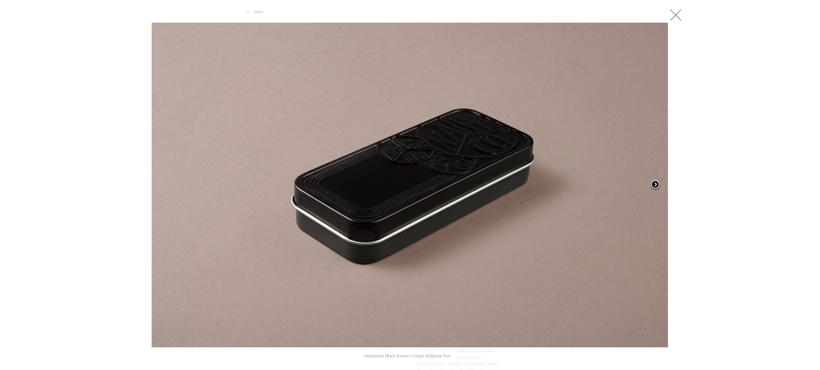
scroll to position [2, 0]
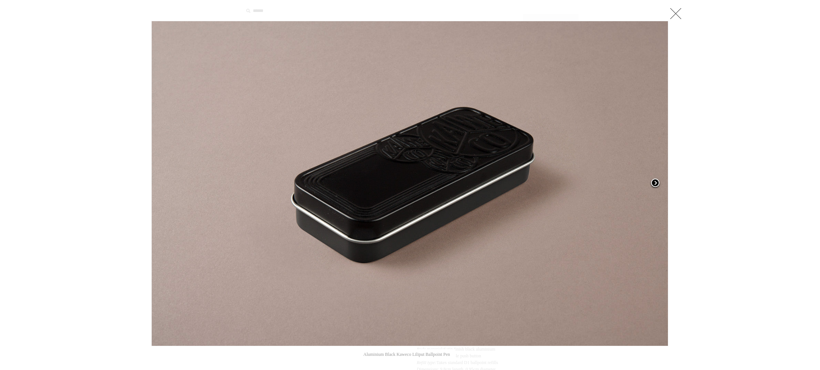
click at [654, 183] on span at bounding box center [655, 183] width 11 height 11
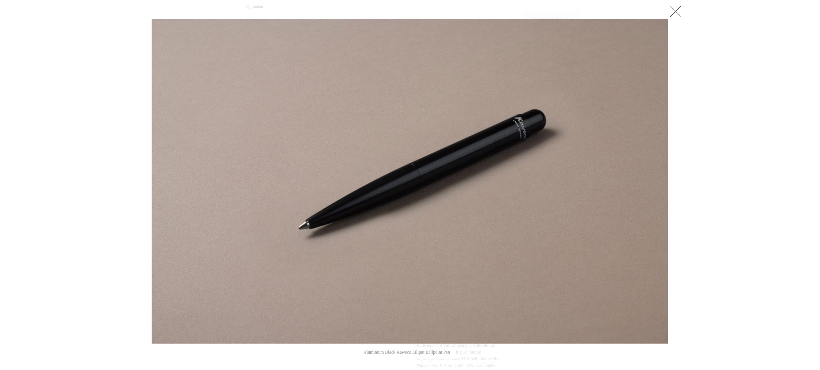
click at [674, 16] on link at bounding box center [675, 11] width 15 height 15
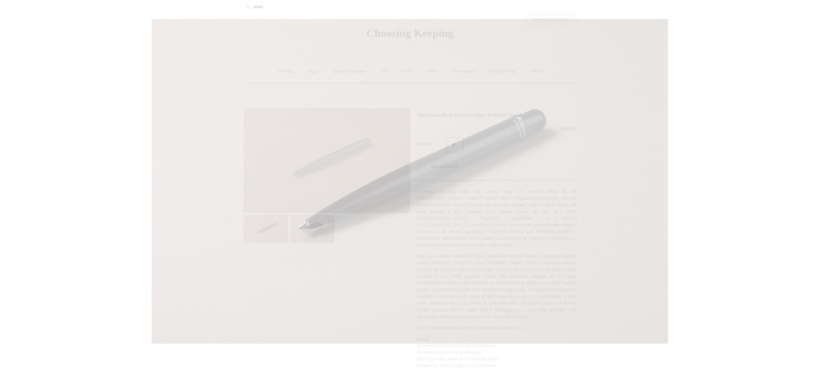
scroll to position [9, 0]
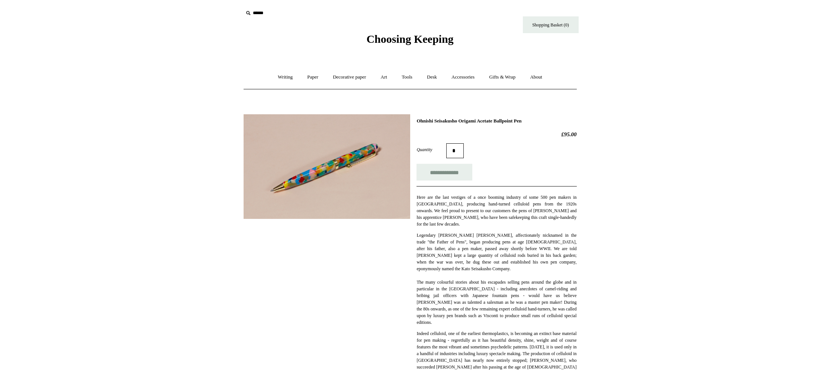
click at [318, 170] on img at bounding box center [327, 166] width 167 height 105
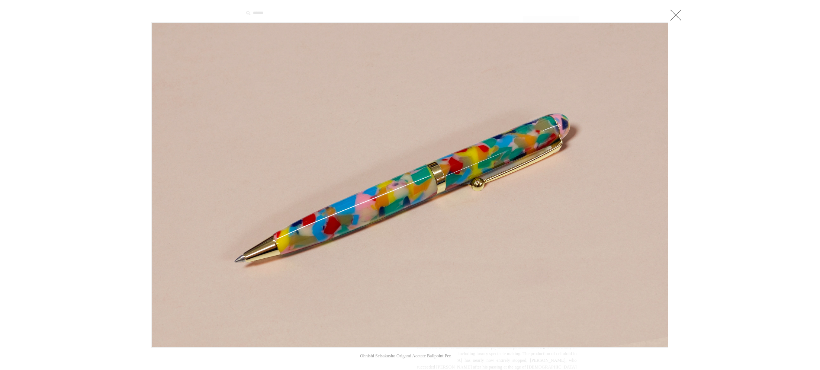
click at [675, 17] on link at bounding box center [675, 14] width 15 height 15
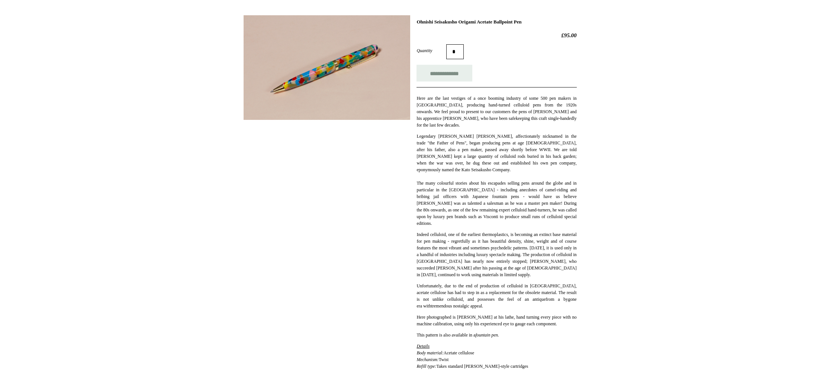
scroll to position [142, 0]
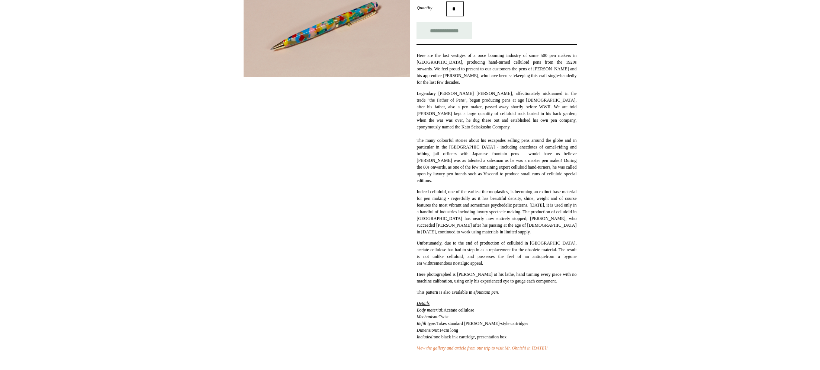
click at [425, 306] on span "Details" at bounding box center [423, 302] width 13 height 5
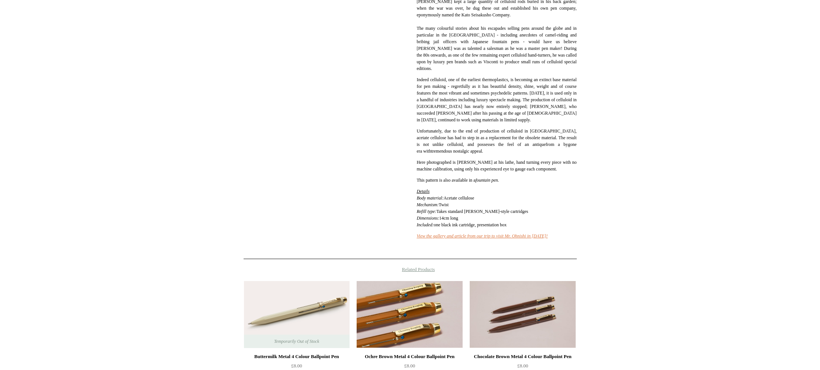
scroll to position [257, 0]
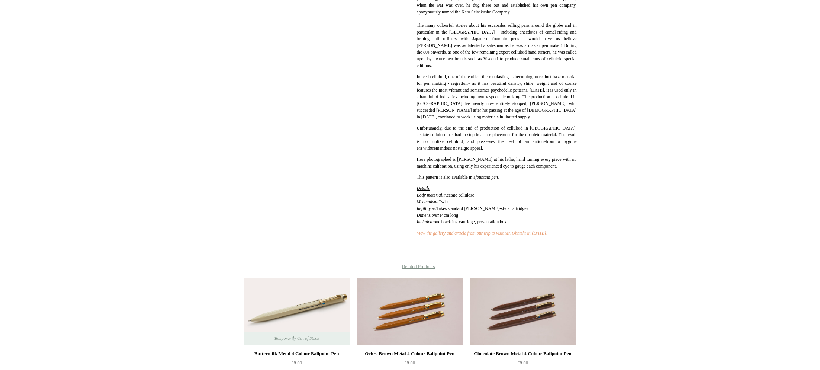
click at [448, 235] on link "View the gallery and article from our trip to visit Mr. Ohnishi in 2018!" at bounding box center [482, 232] width 131 height 5
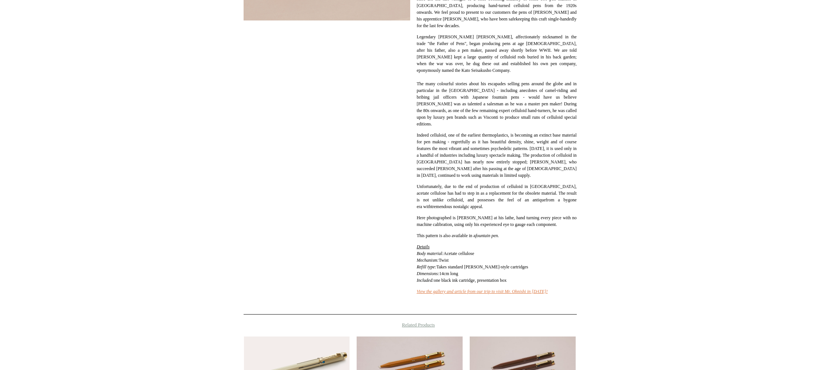
scroll to position [199, 0]
drag, startPoint x: 486, startPoint y: 219, endPoint x: 465, endPoint y: 218, distance: 21.2
click at [463, 218] on span "Here photographed is Mr Ohnishi at his lathe, hand turning every piece with no …" at bounding box center [497, 220] width 160 height 12
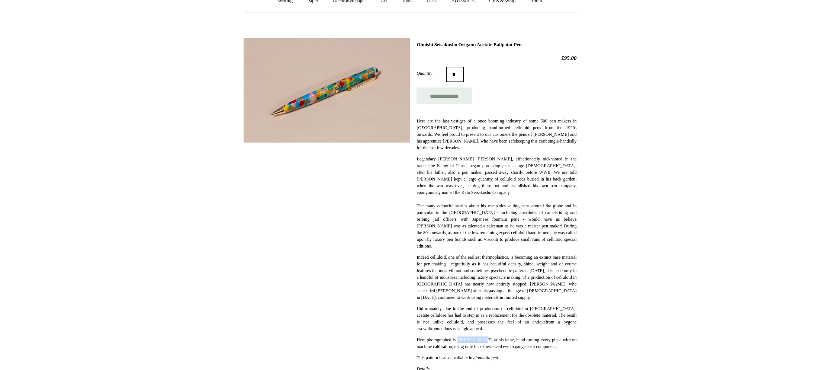
scroll to position [0, 0]
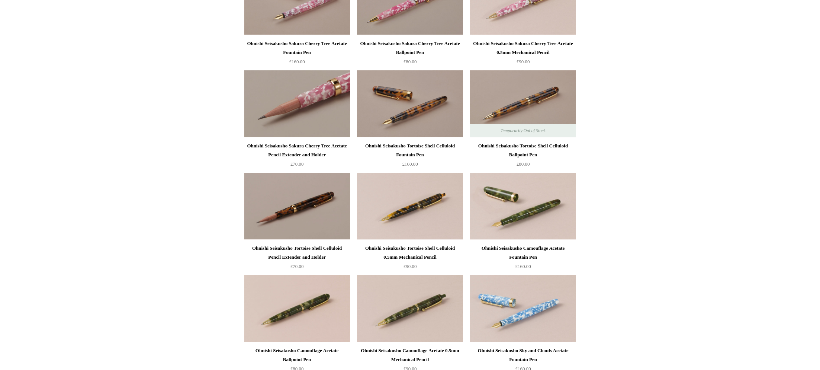
scroll to position [334, 0]
click at [295, 111] on img at bounding box center [297, 103] width 106 height 67
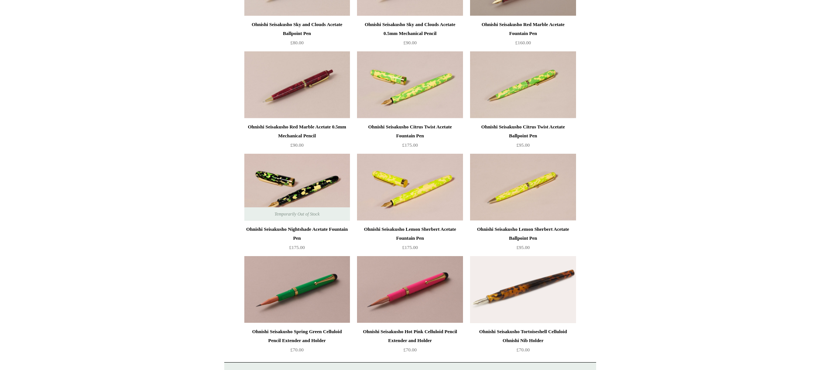
scroll to position [778, 0]
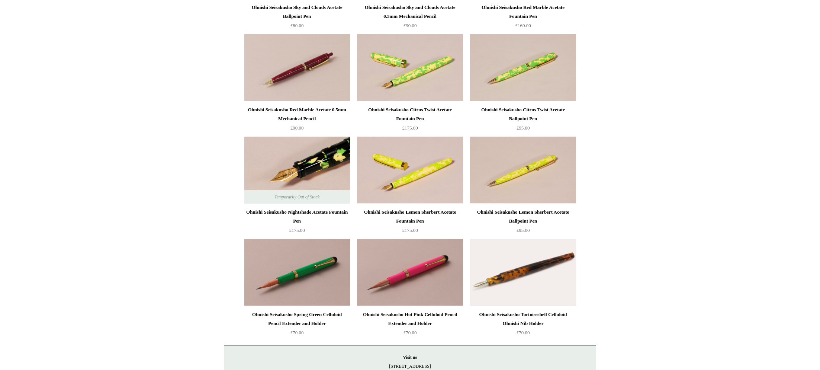
click at [301, 173] on img at bounding box center [297, 169] width 106 height 67
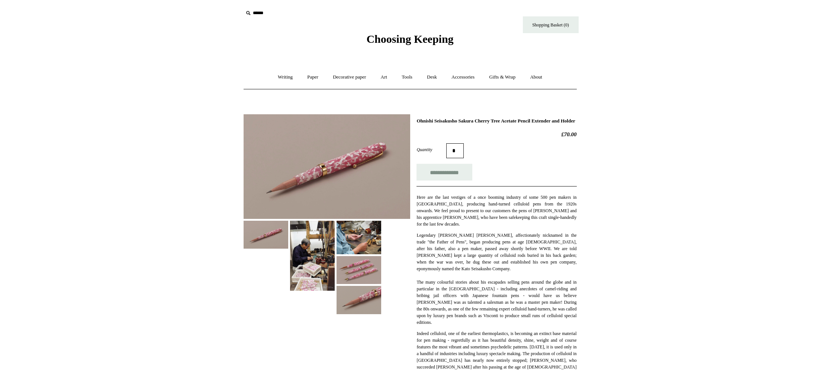
click at [327, 146] on img at bounding box center [327, 166] width 167 height 105
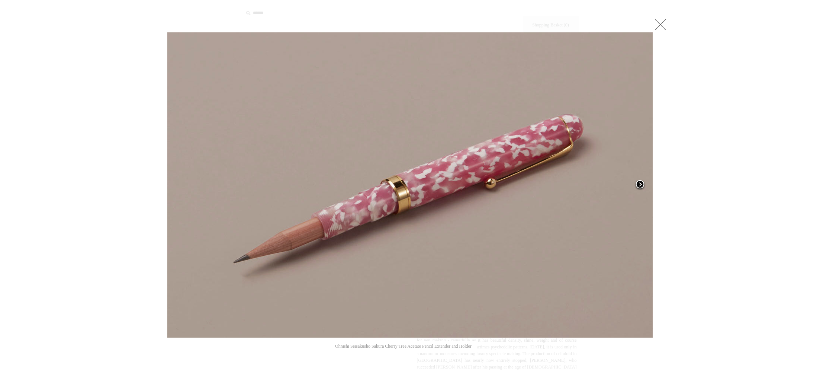
click at [640, 186] on span at bounding box center [639, 184] width 11 height 11
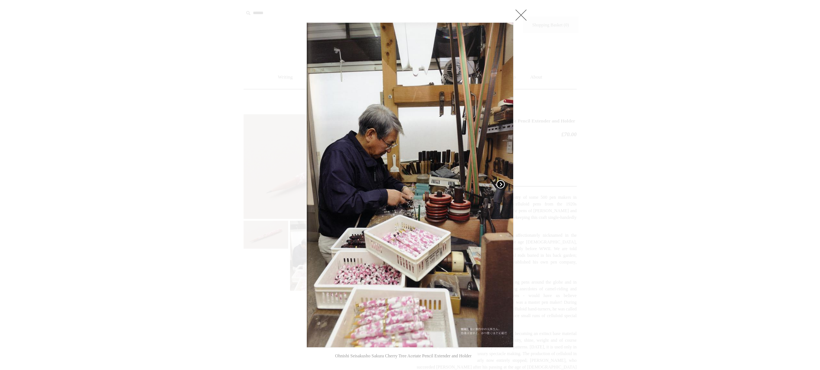
scroll to position [0, 0]
click at [520, 15] on link at bounding box center [521, 14] width 15 height 15
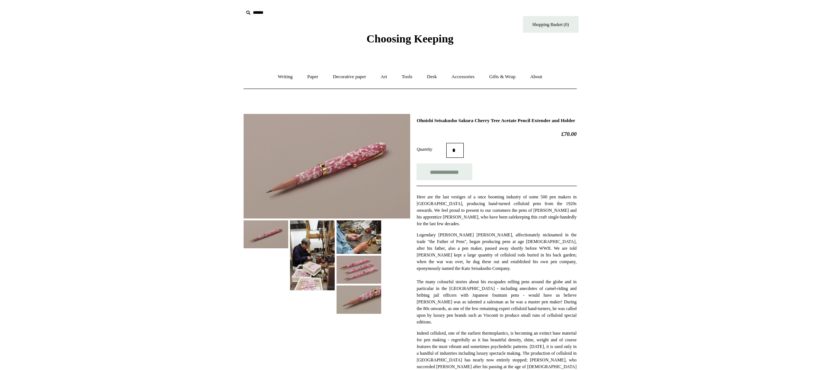
scroll to position [1, 0]
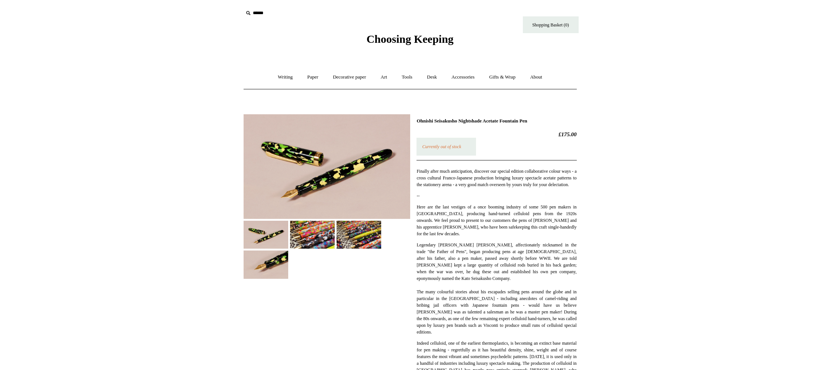
click at [300, 174] on img at bounding box center [327, 166] width 167 height 105
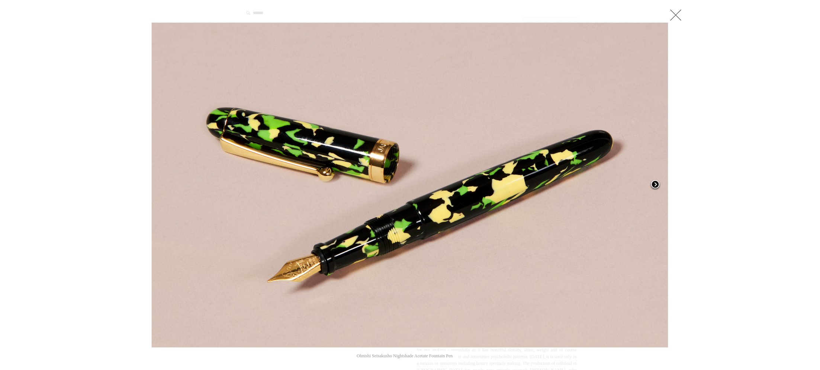
click at [654, 184] on span at bounding box center [655, 184] width 11 height 11
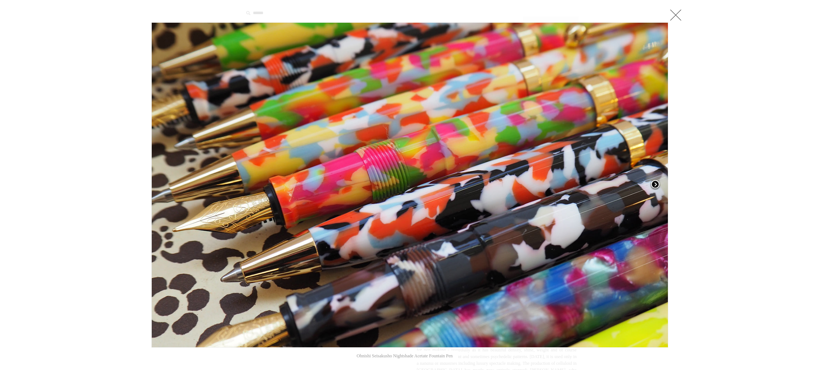
click at [654, 184] on span at bounding box center [655, 184] width 11 height 11
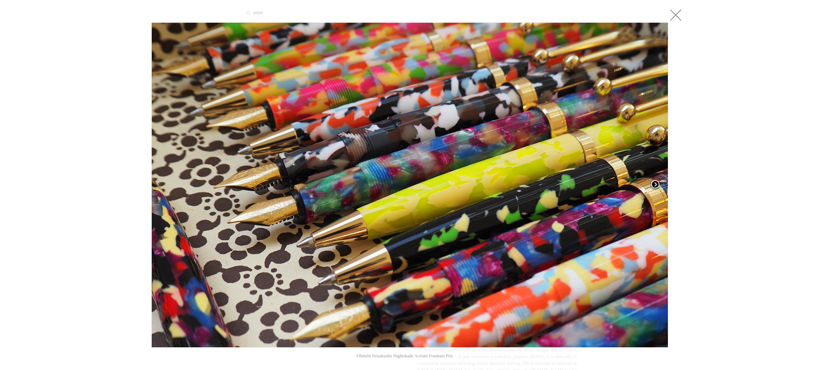
click at [654, 184] on span at bounding box center [655, 184] width 11 height 11
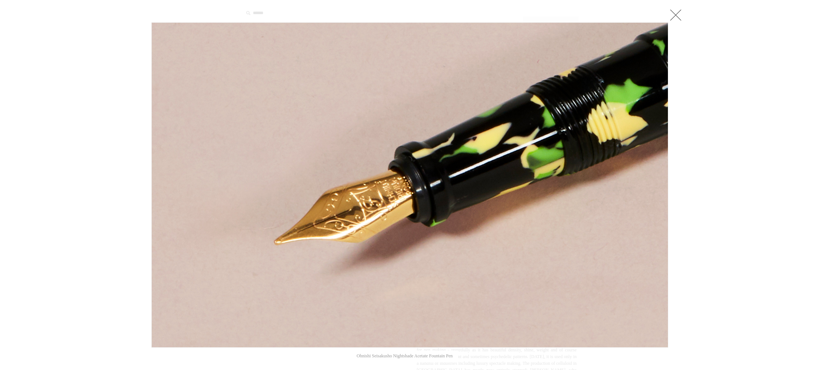
click at [676, 18] on link at bounding box center [675, 14] width 15 height 15
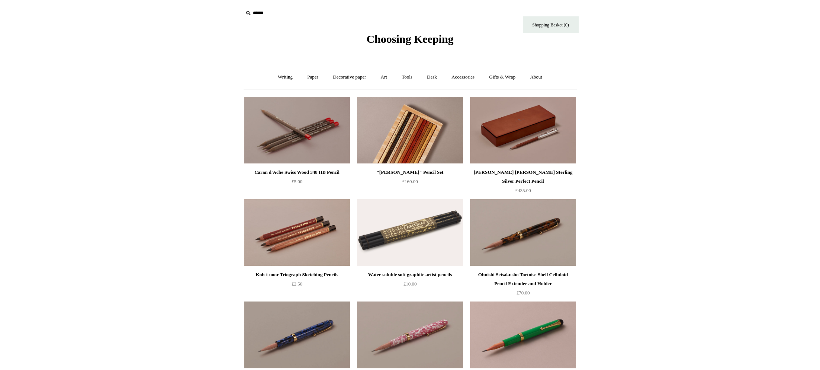
click at [396, 153] on img at bounding box center [410, 130] width 106 height 67
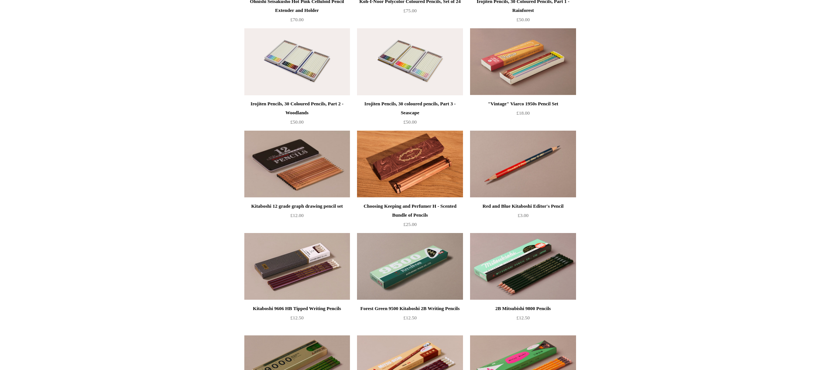
scroll to position [479, 0]
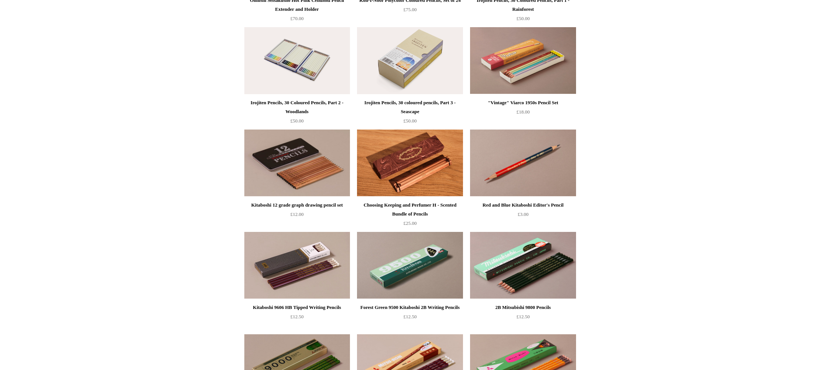
click at [426, 62] on img at bounding box center [410, 60] width 106 height 67
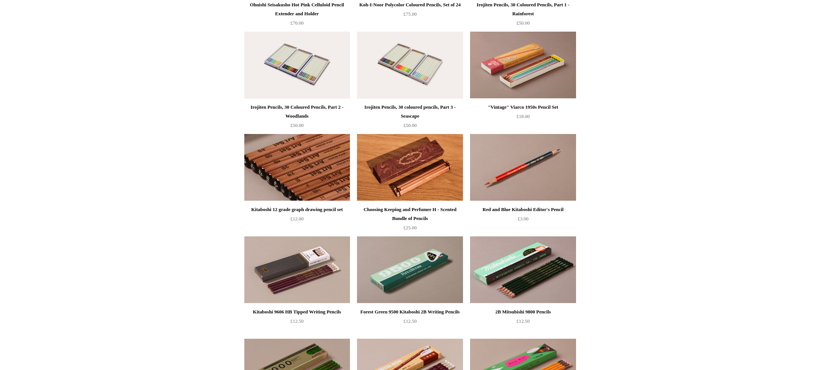
scroll to position [474, 0]
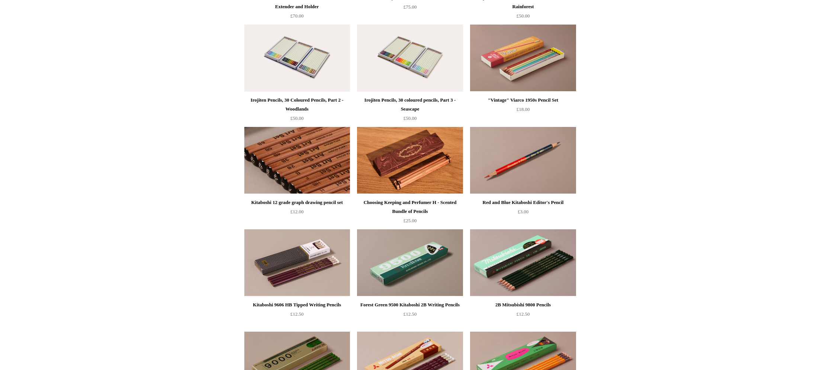
click at [293, 171] on img at bounding box center [297, 160] width 106 height 67
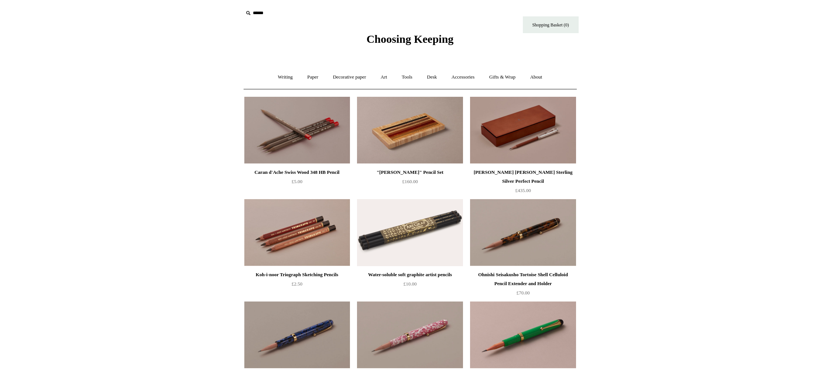
scroll to position [3, 0]
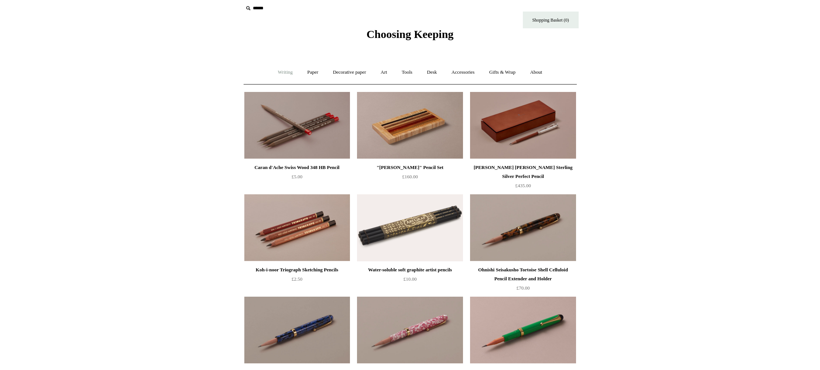
click at [287, 75] on link "Writing +" at bounding box center [285, 72] width 28 height 20
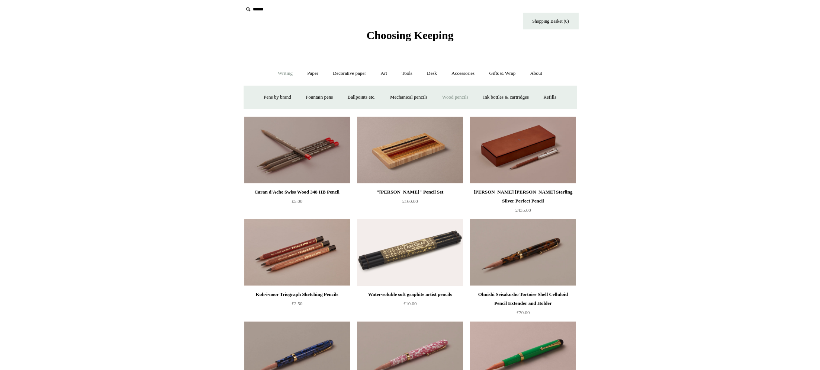
scroll to position [5, 0]
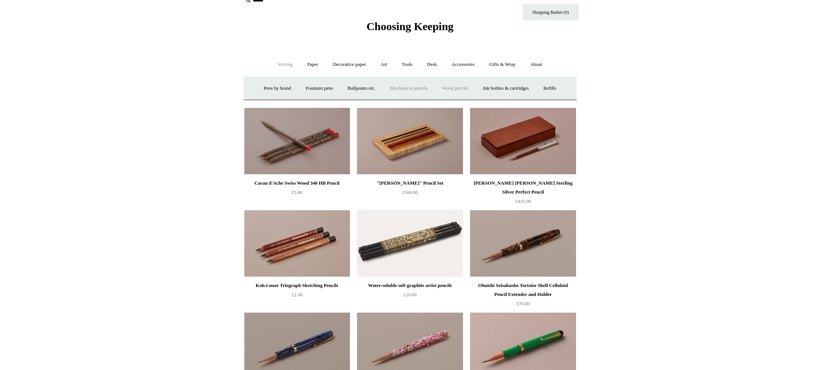
click at [405, 91] on link "Mechanical pencils +" at bounding box center [408, 88] width 51 height 20
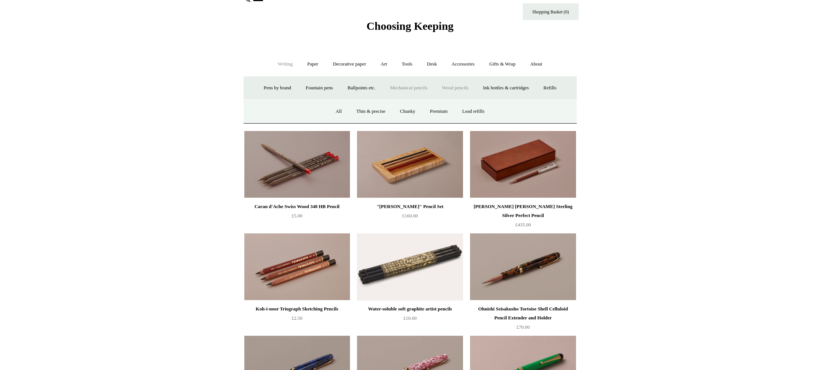
scroll to position [14, 0]
click at [334, 110] on link "All" at bounding box center [339, 111] width 20 height 20
click at [282, 64] on link "Writing -" at bounding box center [285, 64] width 28 height 20
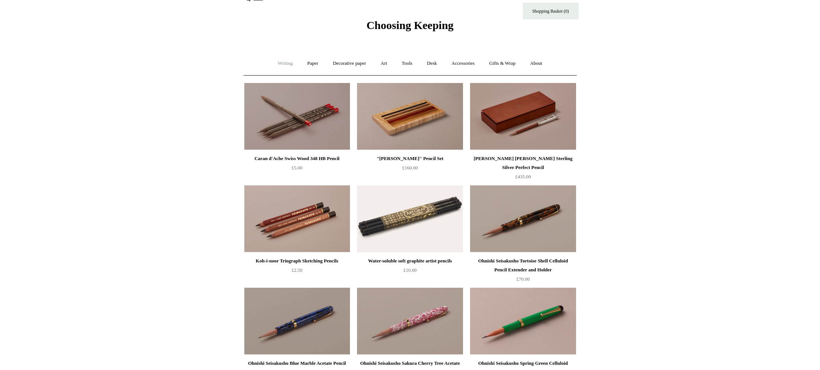
click at [281, 63] on link "Writing +" at bounding box center [285, 64] width 28 height 20
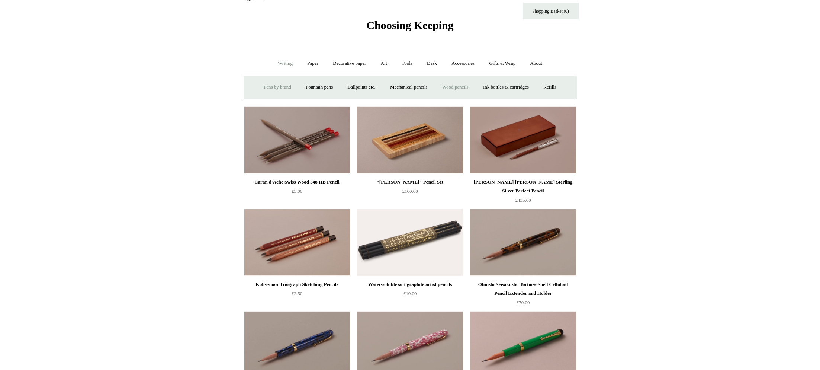
click at [266, 87] on link "Pens by brand +" at bounding box center [277, 87] width 41 height 20
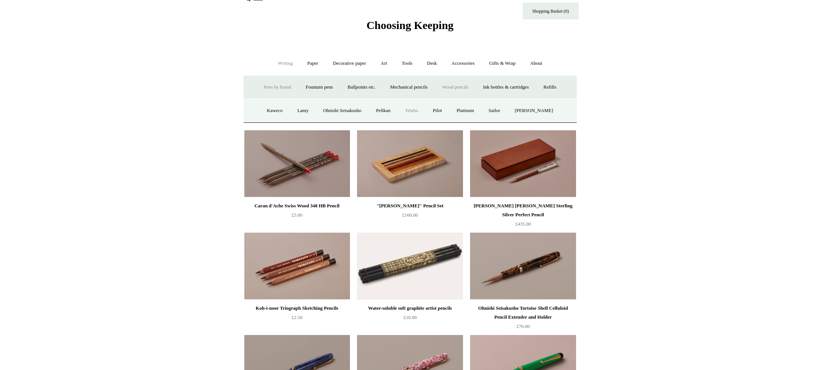
click at [414, 112] on link "Tetzbo" at bounding box center [411, 111] width 26 height 20
click at [503, 111] on link "Sailor" at bounding box center [494, 111] width 25 height 20
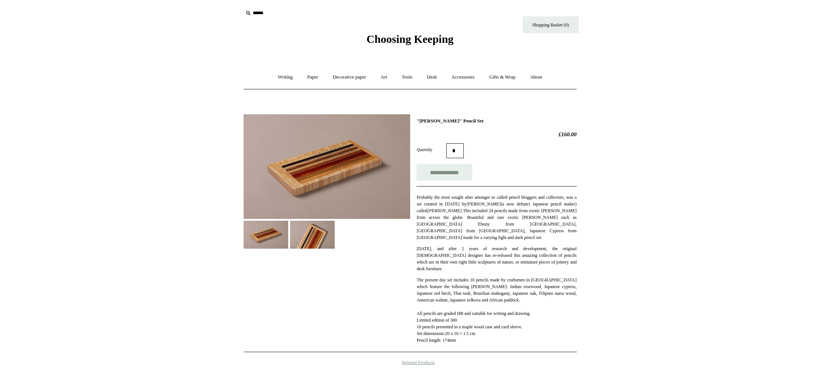
click at [303, 182] on img at bounding box center [327, 166] width 167 height 105
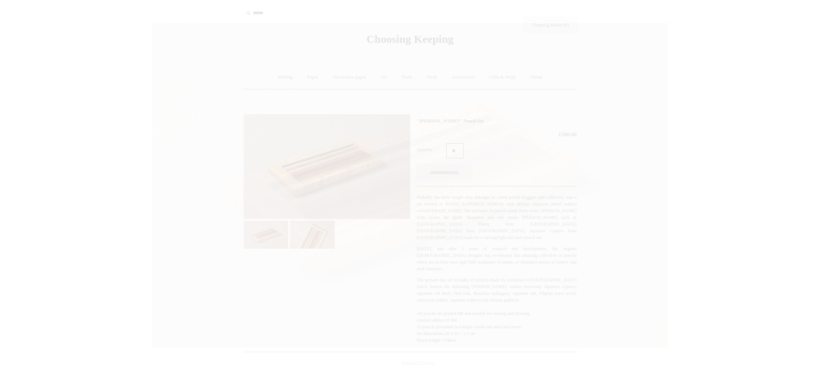
scroll to position [0, 0]
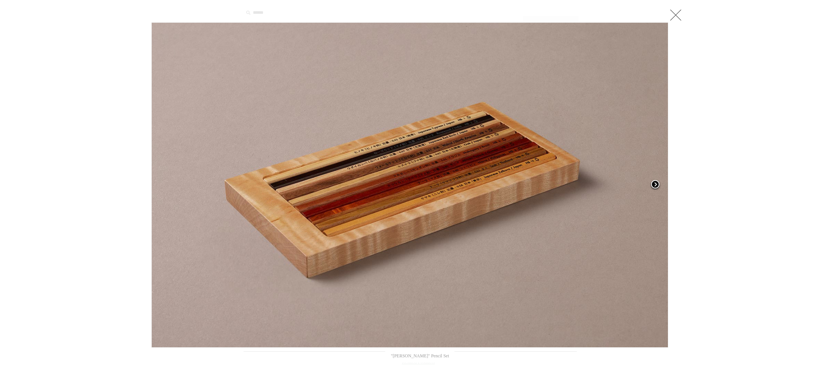
click at [655, 183] on span at bounding box center [655, 184] width 11 height 11
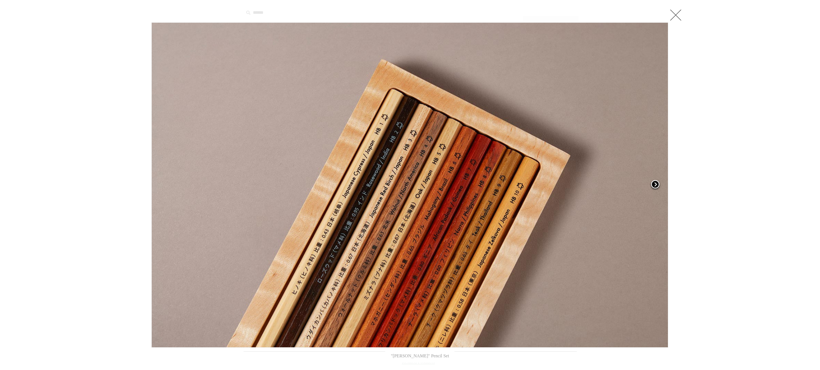
click at [655, 183] on span at bounding box center [655, 184] width 11 height 11
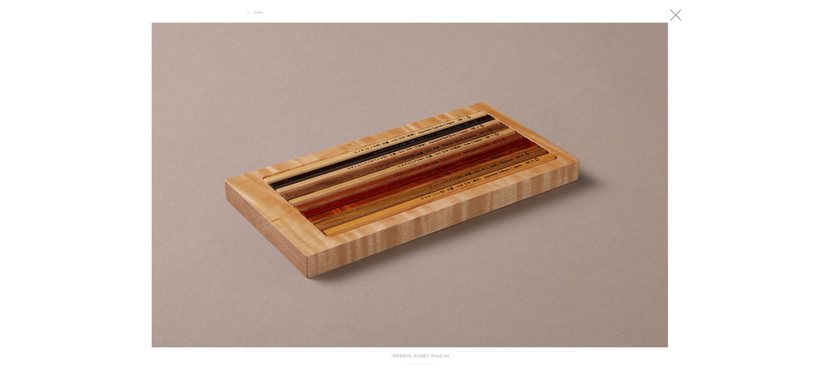
click at [678, 14] on link at bounding box center [675, 14] width 15 height 15
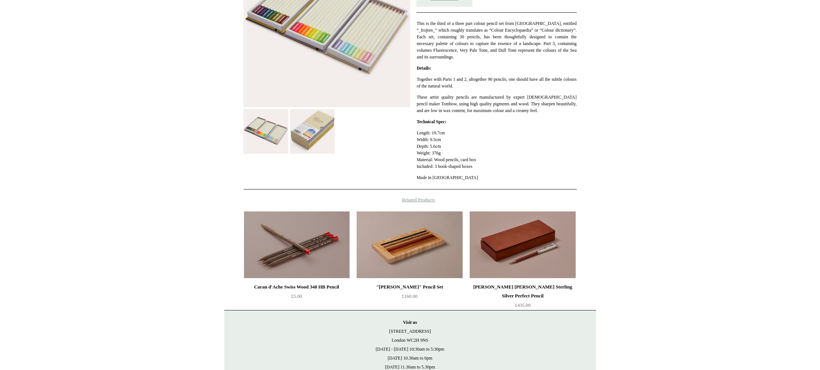
scroll to position [176, 0]
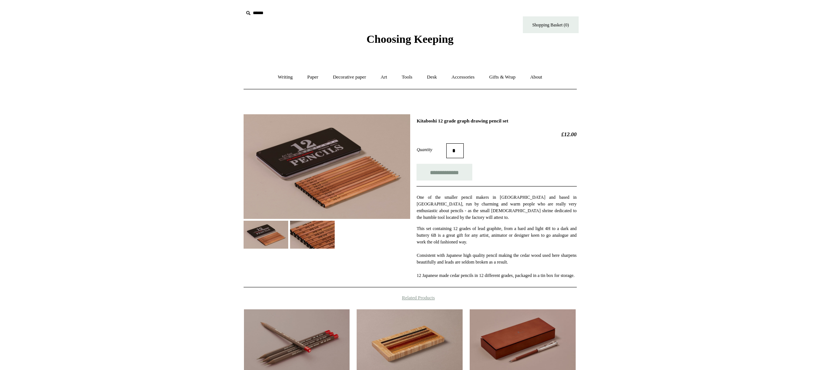
click at [330, 193] on img at bounding box center [327, 166] width 167 height 105
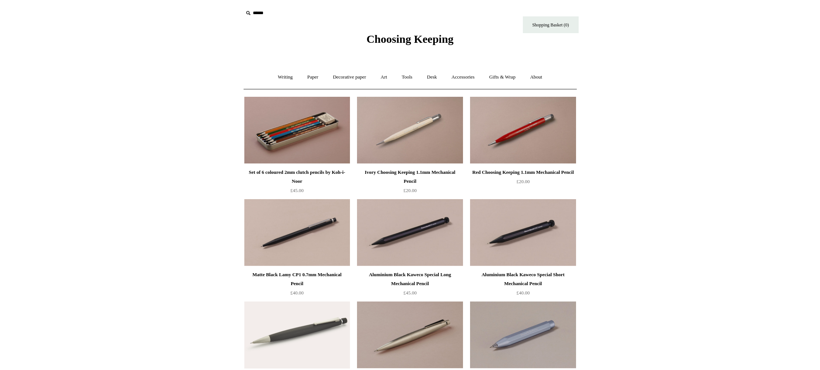
click at [305, 131] on img at bounding box center [297, 130] width 106 height 67
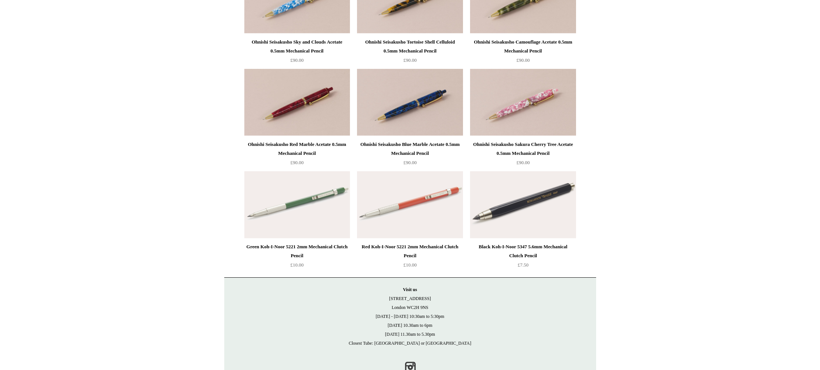
scroll to position [1152, 0]
click at [410, 208] on img at bounding box center [410, 205] width 106 height 67
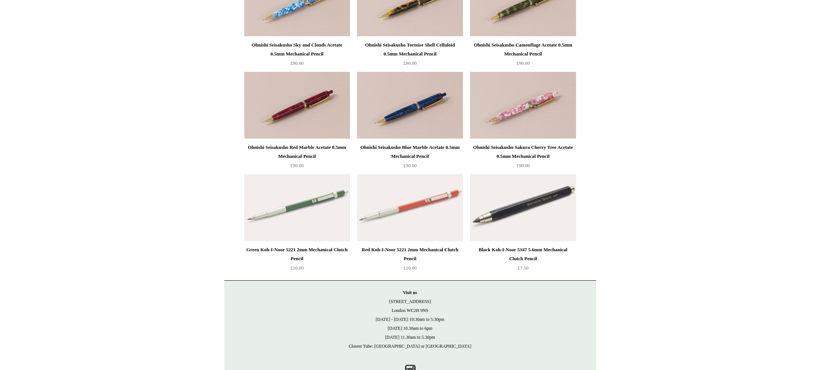
click at [405, 256] on div "Red Koh-I-Noor 5221 2mm Mechanical Clutch Pencil" at bounding box center [410, 254] width 102 height 18
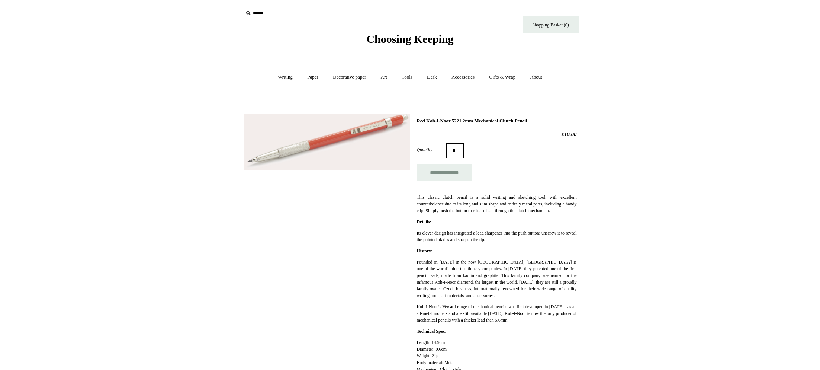
click at [322, 141] on img at bounding box center [327, 142] width 167 height 57
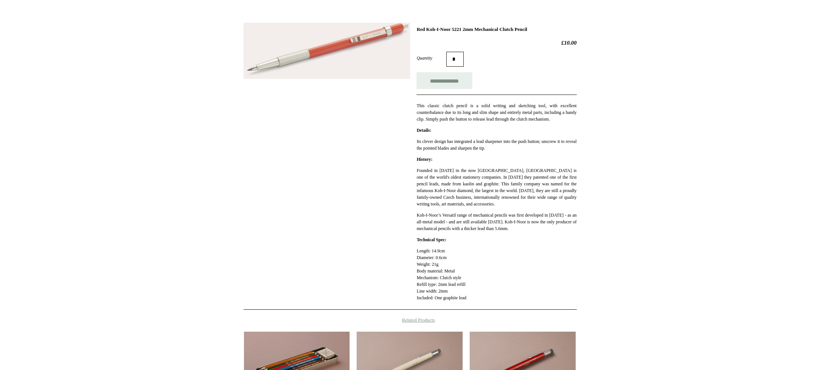
scroll to position [92, 0]
